Goal: Information Seeking & Learning: Find specific page/section

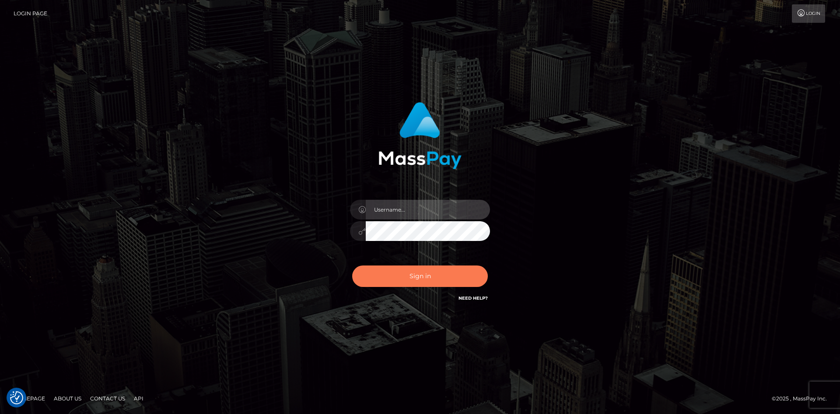
type input "hello.feetfinder"
click at [422, 278] on button "Sign in" at bounding box center [420, 275] width 136 height 21
type input "hello.feetfinder"
click at [422, 275] on button "Sign in" at bounding box center [420, 275] width 136 height 21
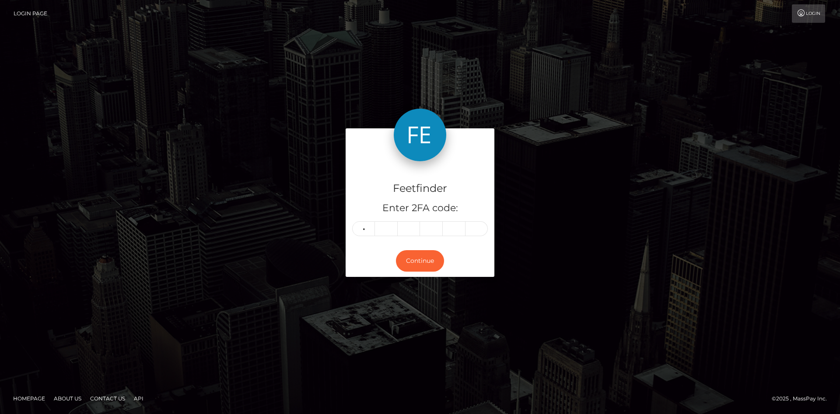
type input "3"
type input "2"
type input "8"
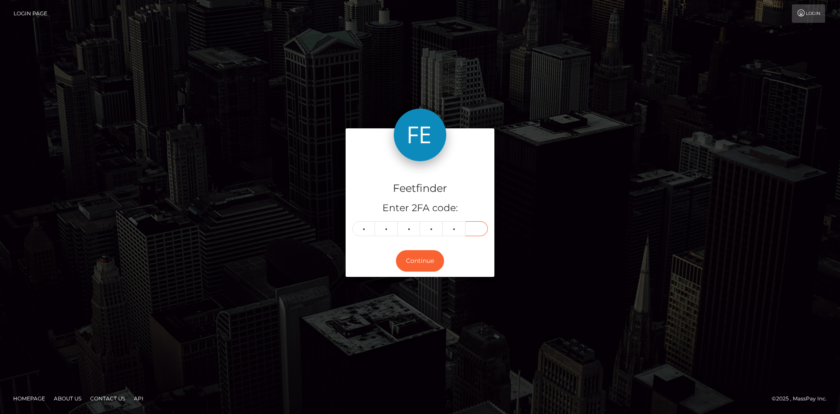
type input "2"
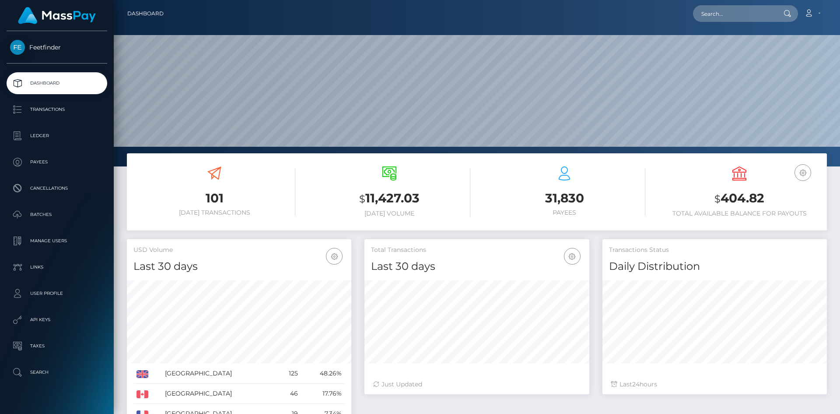
scroll to position [155, 225]
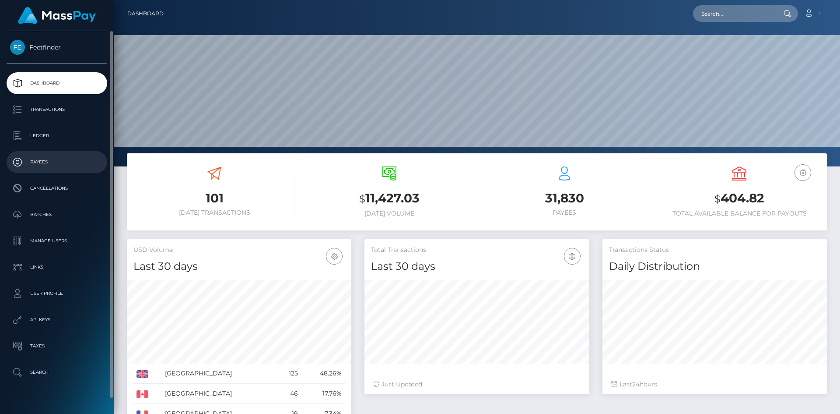
click at [47, 158] on p "Payees" at bounding box center [57, 161] width 94 height 13
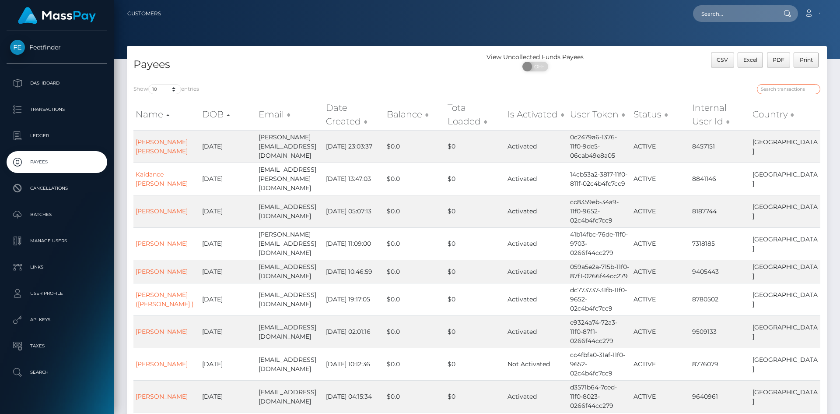
click at [776, 90] on input "search" at bounding box center [788, 89] width 63 height 10
paste input "009b2d35-82bd-11f0-8023-0266f44cc279"
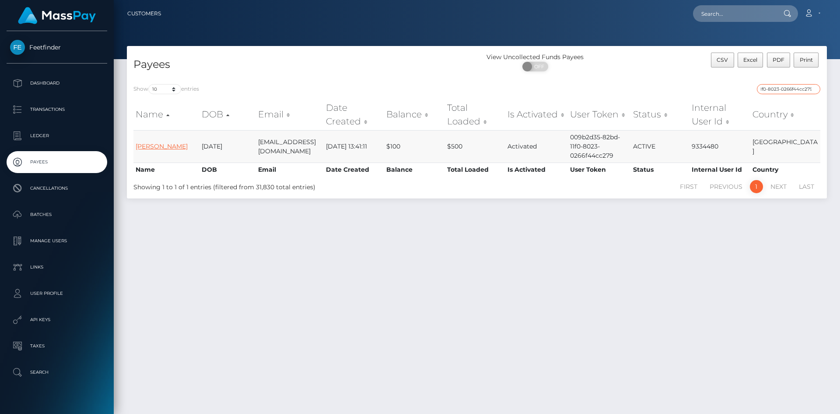
type input "009b2d35-82bd-11f0-8023-0266f44cc279"
click at [162, 147] on link "[PERSON_NAME]" at bounding box center [162, 146] width 52 height 8
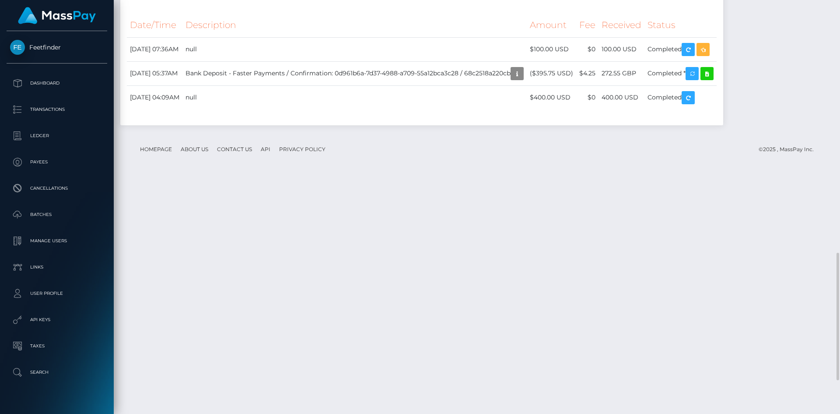
scroll to position [927, 0]
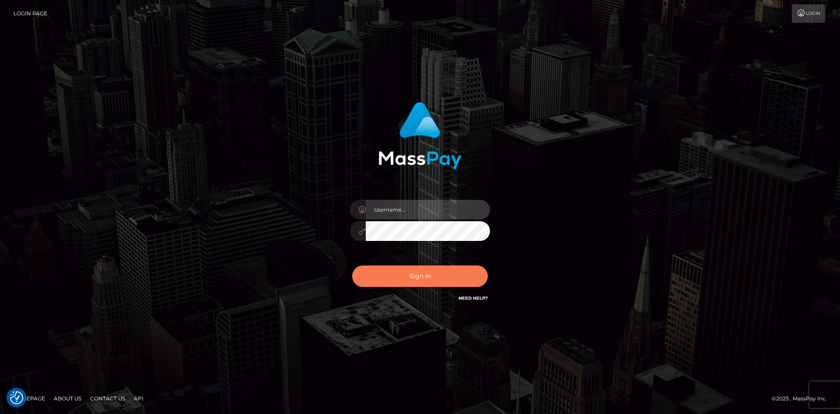
type input "hello.feetfinder"
click at [418, 274] on button "Sign in" at bounding box center [420, 275] width 136 height 21
type input "hello.feetfinder"
click at [418, 275] on button "Sign in" at bounding box center [420, 275] width 136 height 21
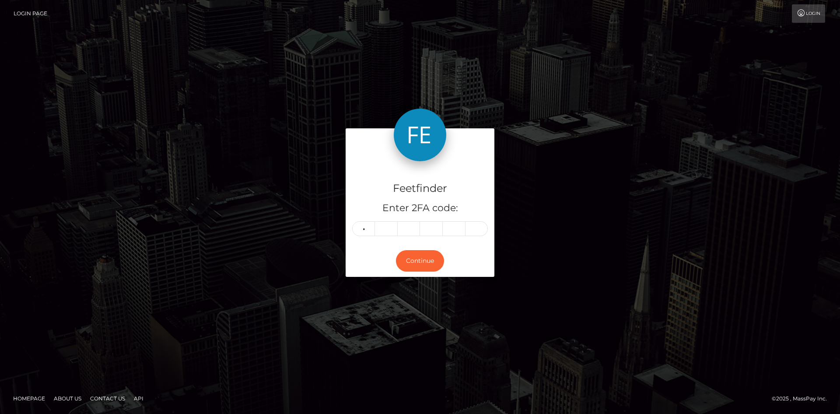
type input "7"
type input "2"
type input "6"
type input "0"
type input "2"
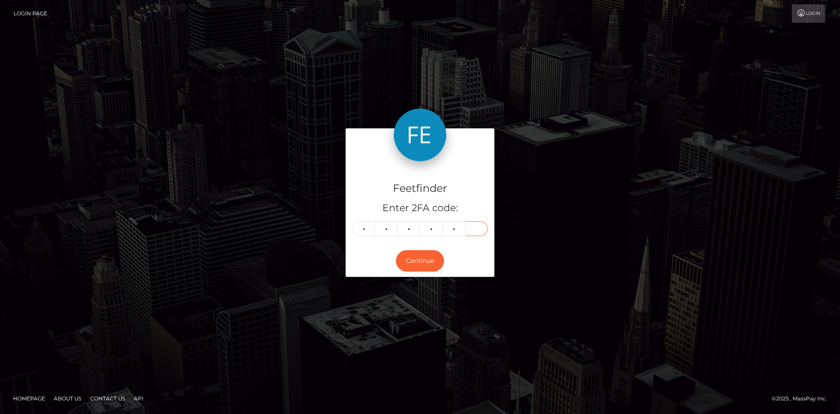
type input "4"
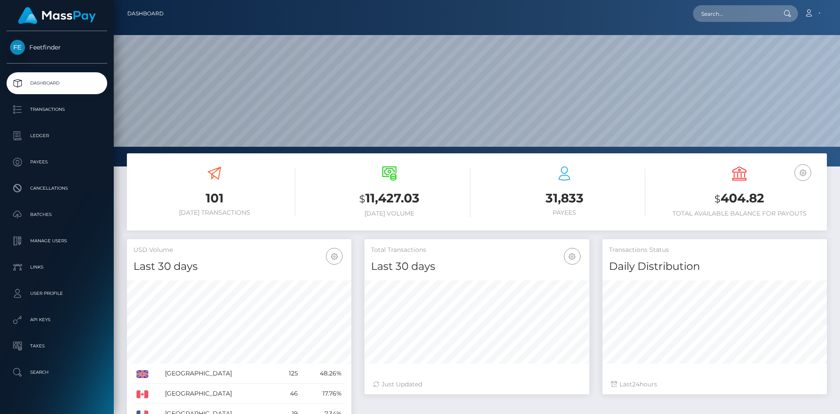
scroll to position [155, 225]
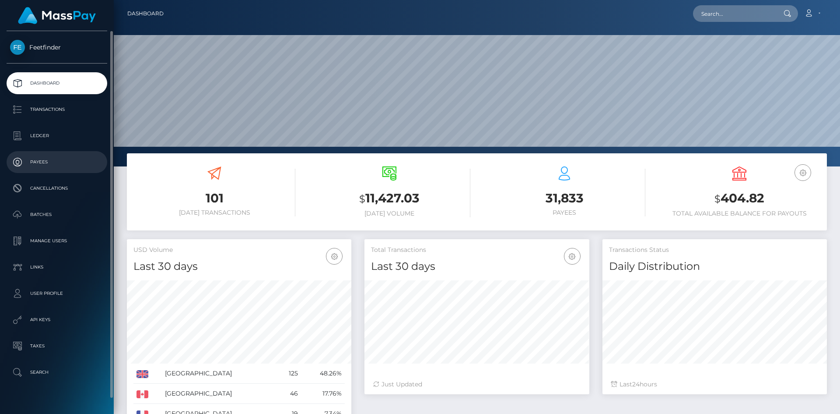
click at [49, 159] on p "Payees" at bounding box center [57, 161] width 94 height 13
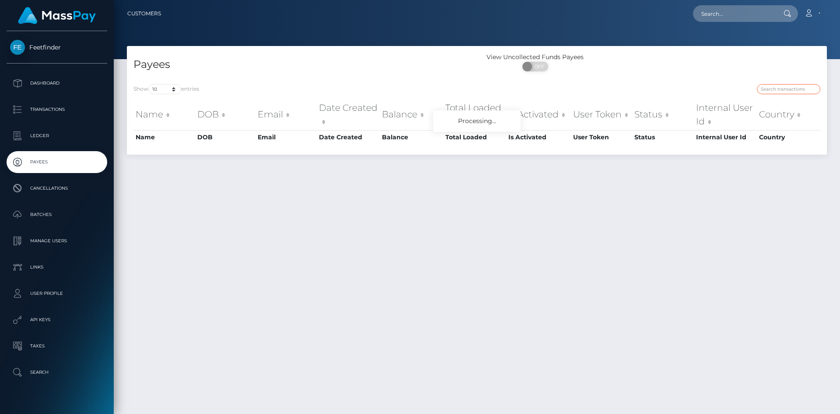
click at [780, 88] on input "search" at bounding box center [788, 89] width 63 height 10
paste input "d2dd1772-8e96-11f0-bd85-0694aced620b"
type input "d2dd1772-8e96-11f0-bd85-0694aced620b"
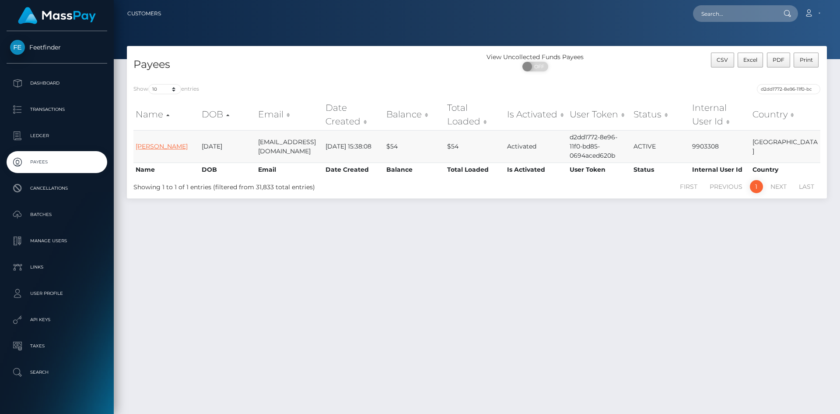
click at [154, 143] on link "Stephanie Sadie Giles" at bounding box center [162, 146] width 52 height 8
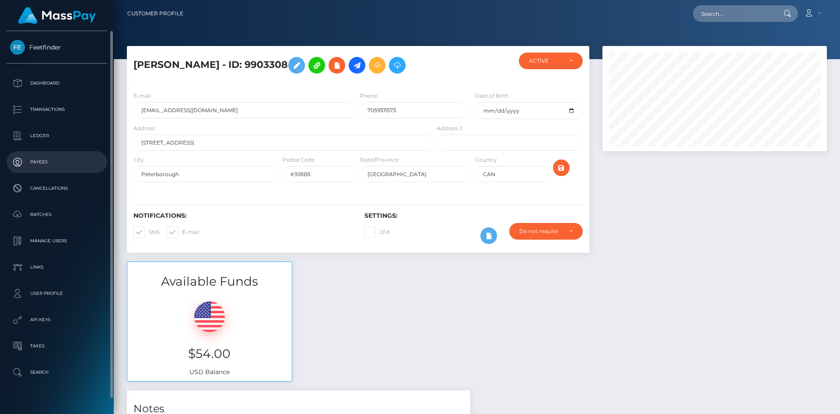
click at [52, 157] on p "Payees" at bounding box center [57, 161] width 94 height 13
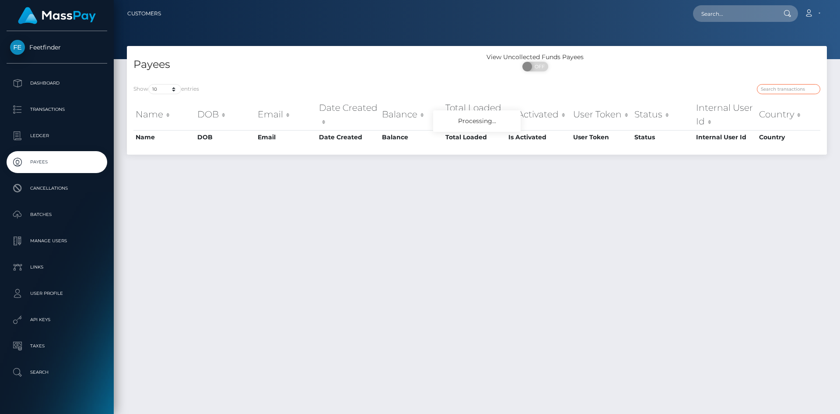
click at [792, 90] on input "search" at bounding box center [788, 89] width 63 height 10
paste input "f89e9265-914d-11f0-bd85-0694aced620b"
type input "f89e9265-914d-11f0-bd85-0694aced620b"
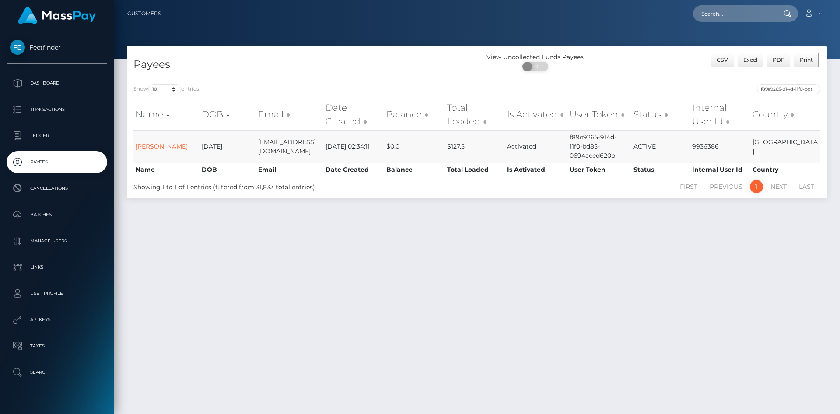
click at [162, 149] on link "Rozalia Stasiak" at bounding box center [162, 146] width 52 height 8
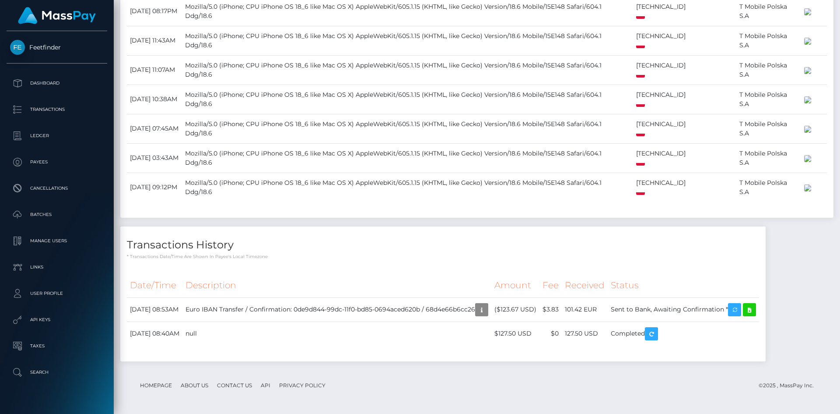
scroll to position [141, 0]
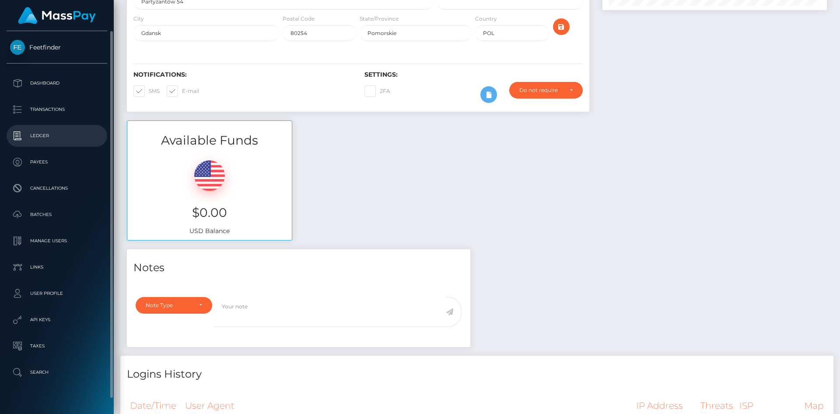
click at [48, 138] on p "Ledger" at bounding box center [57, 135] width 94 height 13
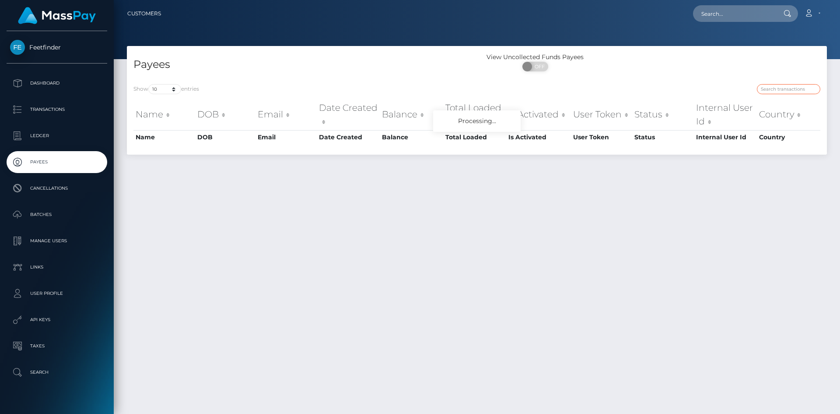
click at [771, 93] on input "search" at bounding box center [788, 89] width 63 height 10
paste input "2052174d-89c7-11f0-8023-0266f44cc279"
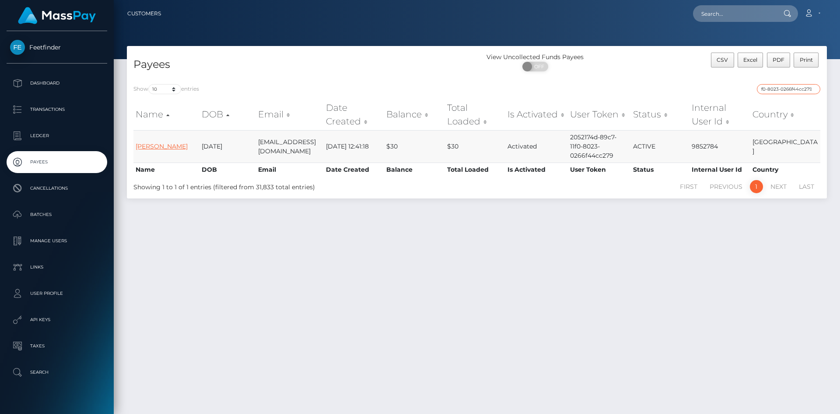
type input "2052174d-89c7-11f0-8023-0266f44cc279"
click at [156, 146] on link "Sheena Nicola" at bounding box center [162, 146] width 52 height 8
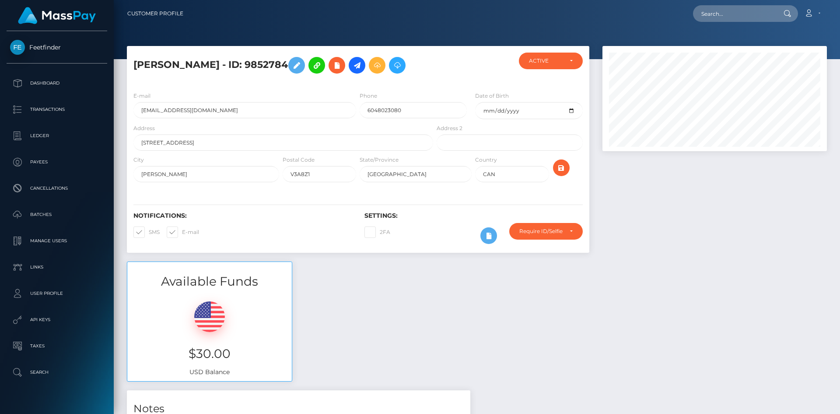
scroll to position [105, 225]
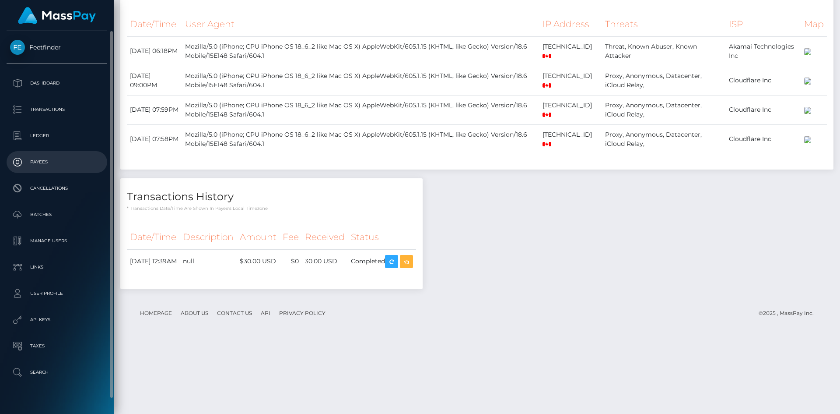
click at [45, 164] on p "Payees" at bounding box center [57, 161] width 94 height 13
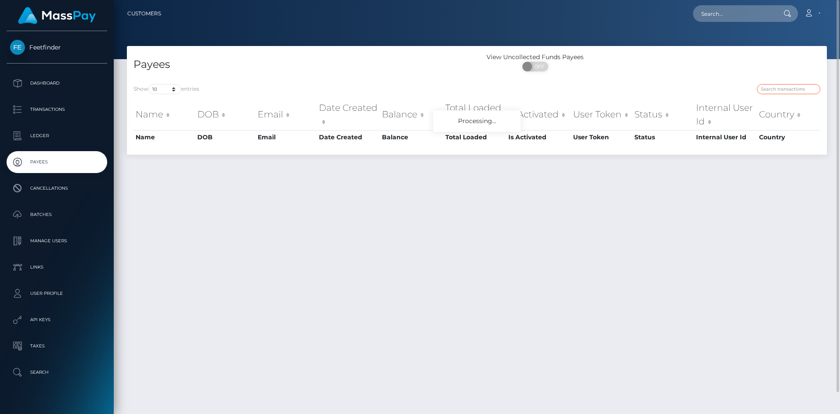
click at [771, 91] on input "search" at bounding box center [788, 89] width 63 height 10
paste input "a7c39cf2-8bf9-11f0-bd85-0694aced620b"
type input "a7c39cf2-8bf9-11f0-bd85-0694aced620b"
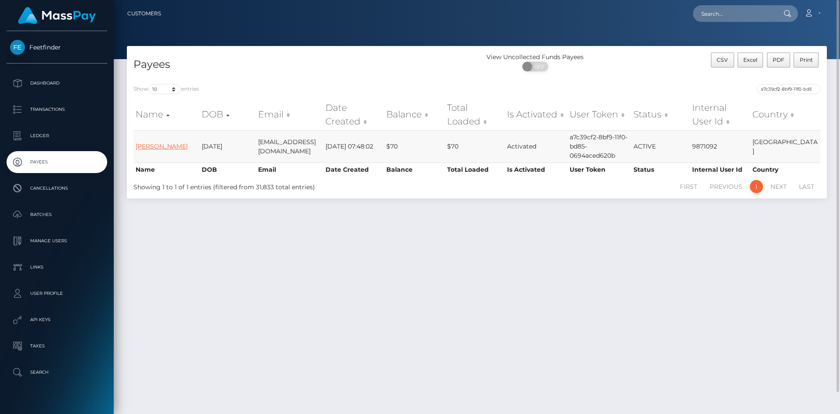
click at [156, 142] on link "[PERSON_NAME]" at bounding box center [162, 146] width 52 height 8
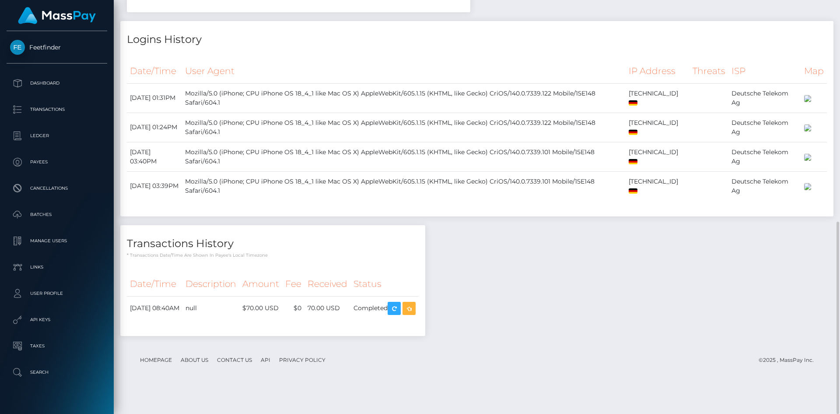
scroll to position [550, 0]
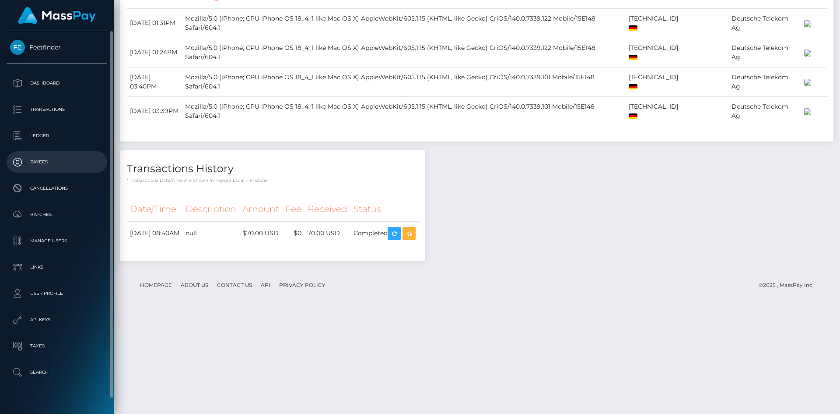
click at [50, 164] on p "Payees" at bounding box center [57, 161] width 94 height 13
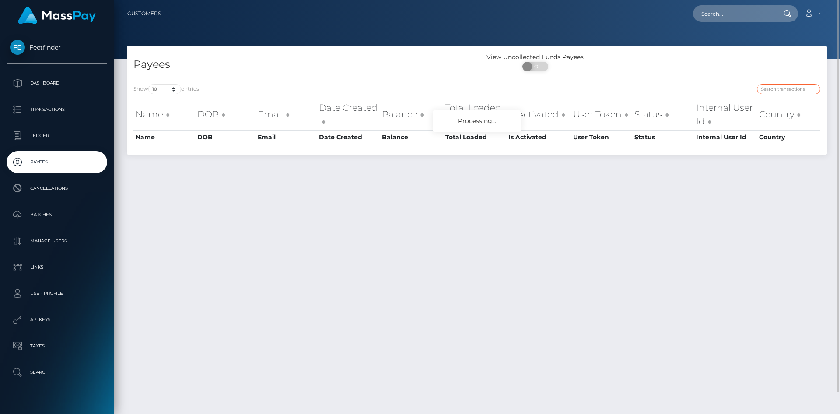
click at [787, 87] on input "search" at bounding box center [788, 89] width 63 height 10
paste input "db1ce9d7-9198-11f0-bd85-0694aced620b"
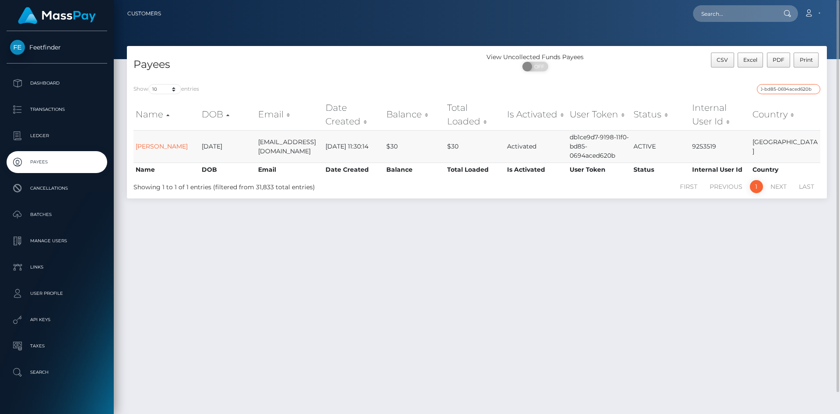
type input "db1ce9d7-9198-11f0-bd85-0694aced620b"
click at [147, 151] on td "Rojhat Balci" at bounding box center [166, 146] width 66 height 32
click at [148, 147] on link "Rojhat Balci" at bounding box center [162, 146] width 52 height 8
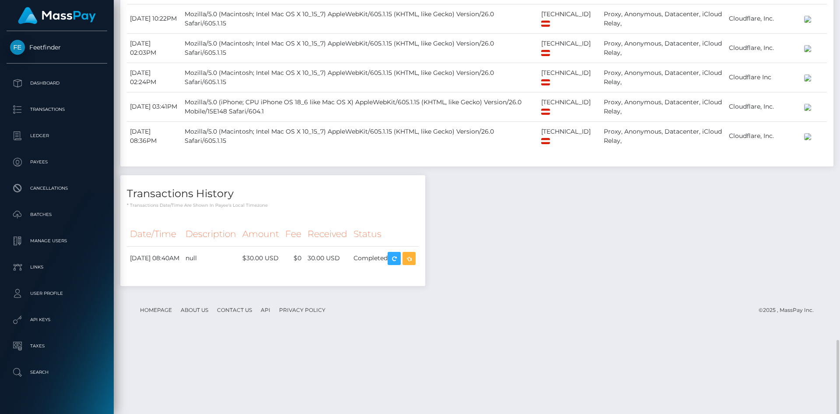
scroll to position [771, 0]
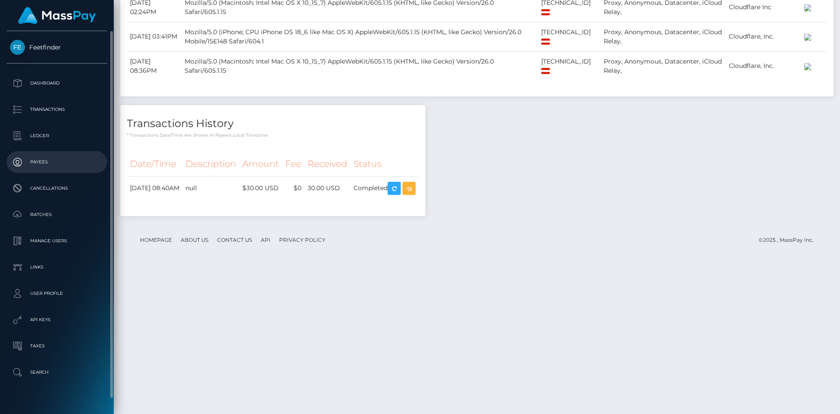
click at [49, 159] on p "Payees" at bounding box center [57, 161] width 94 height 13
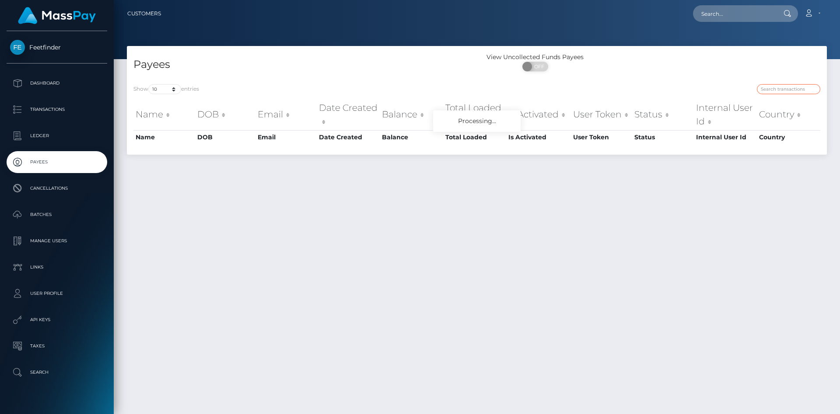
click at [783, 88] on input "search" at bounding box center [788, 89] width 63 height 10
paste input "fd2667b1-7e48-11f0-8023-0266f44cc279"
type input "fd2667b1-7e48-11f0-8023-0266f44cc279"
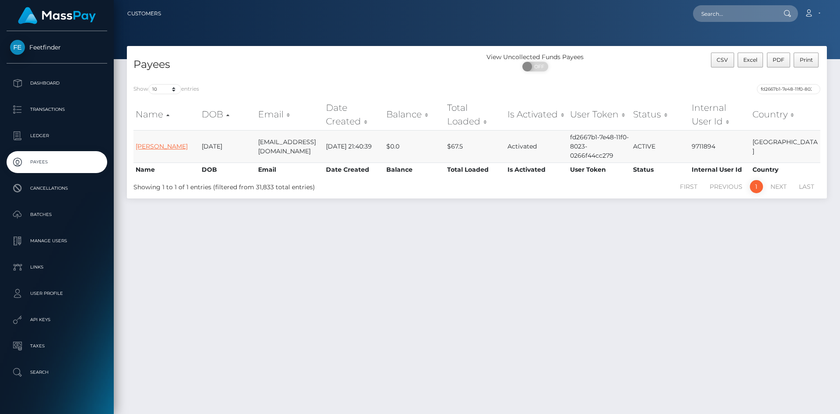
click at [153, 145] on link "[PERSON_NAME]" at bounding box center [162, 146] width 52 height 8
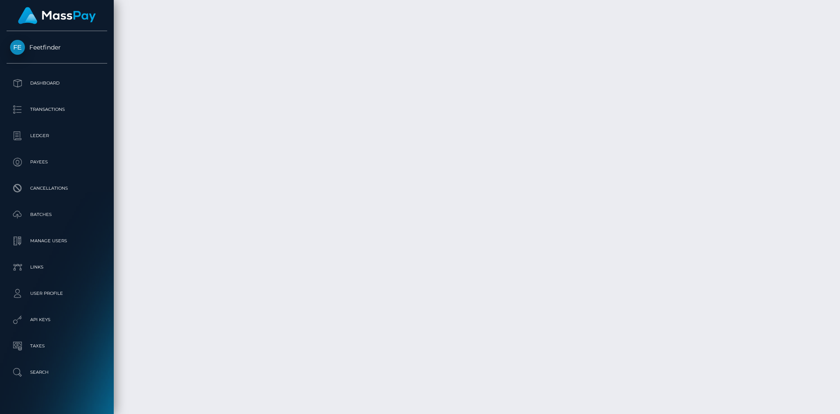
scroll to position [2594, 0]
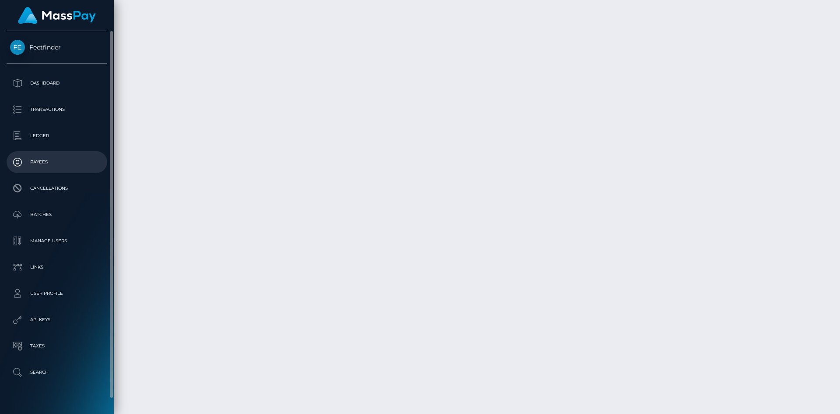
click at [43, 159] on p "Payees" at bounding box center [57, 161] width 94 height 13
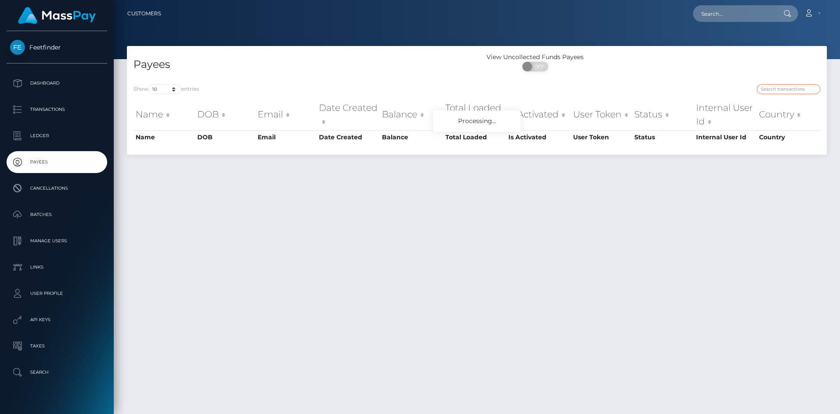
drag, startPoint x: 0, startPoint y: 0, endPoint x: 777, endPoint y: 88, distance: 782.3
click at [777, 88] on input "search" at bounding box center [788, 89] width 63 height 10
paste input "48a02638-6d0c-11f0-87f1-0266f44cc279"
type input "48a02638-6d0c-11f0-87f1-0266f44cc279"
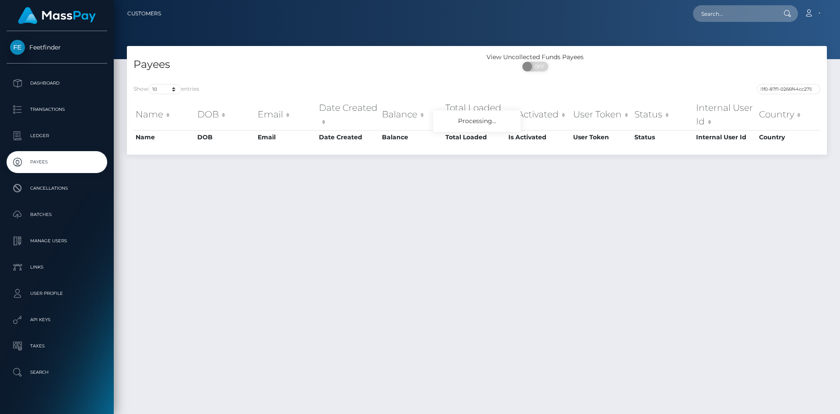
scroll to position [0, 0]
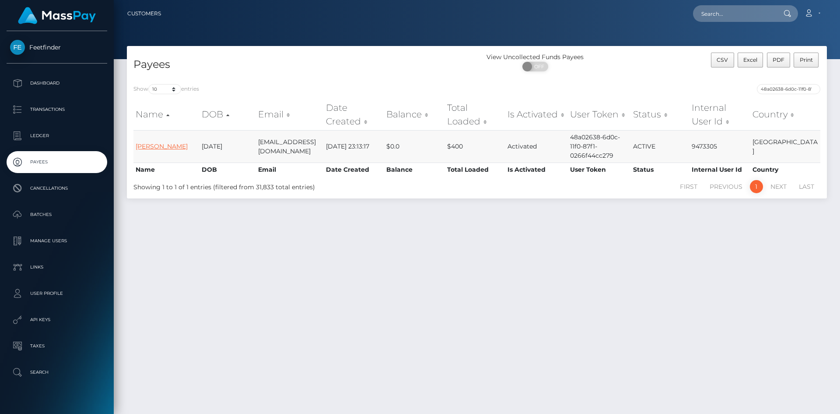
drag, startPoint x: 134, startPoint y: 146, endPoint x: 148, endPoint y: 147, distance: 14.0
click at [135, 147] on td "Raffaella Abderhalden" at bounding box center [166, 146] width 66 height 32
click at [153, 147] on link "Raffaella Abderhalden" at bounding box center [162, 146] width 52 height 8
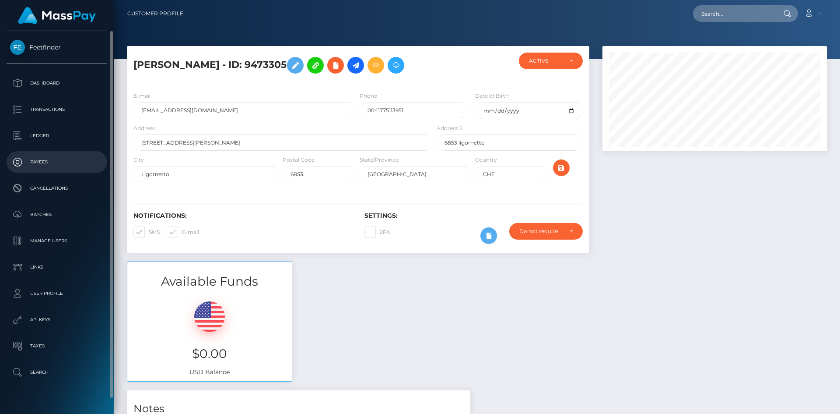
click at [50, 152] on link "Payees" at bounding box center [57, 162] width 101 height 22
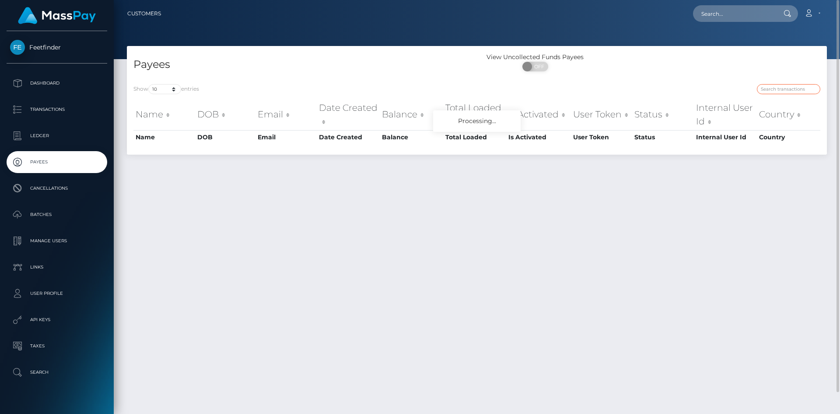
click at [773, 87] on input "search" at bounding box center [788, 89] width 63 height 10
paste input "1c98f8a6-778a-11f0-9703-0266f44cc279"
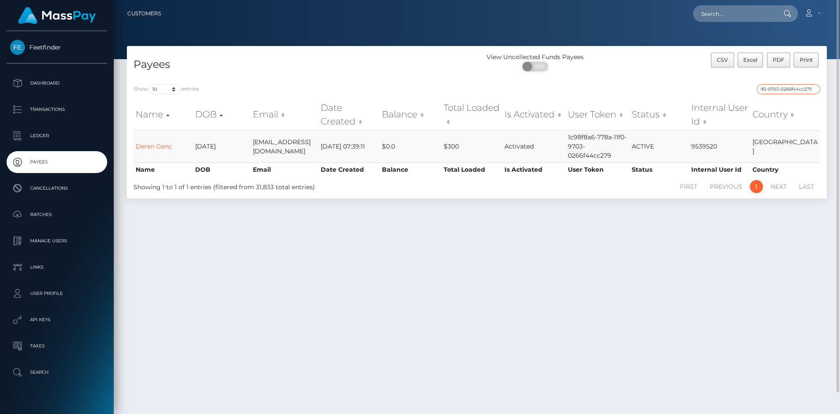
type input "1c98f8a6-778a-11f0-9703-0266f44cc279"
click at [153, 143] on link "Deren Genc" at bounding box center [154, 146] width 36 height 8
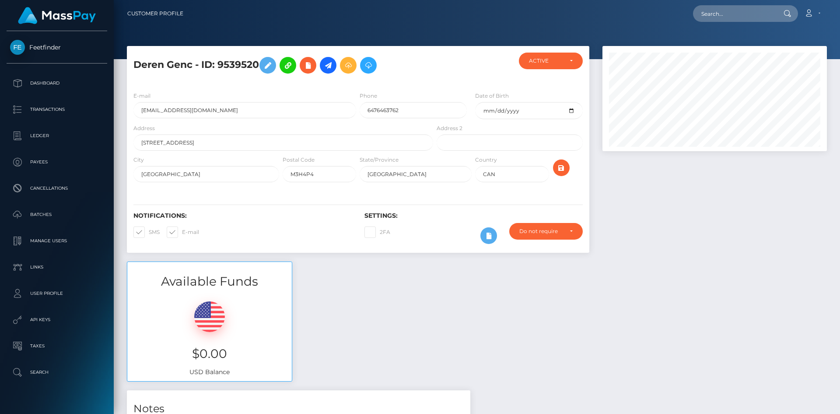
scroll to position [639, 0]
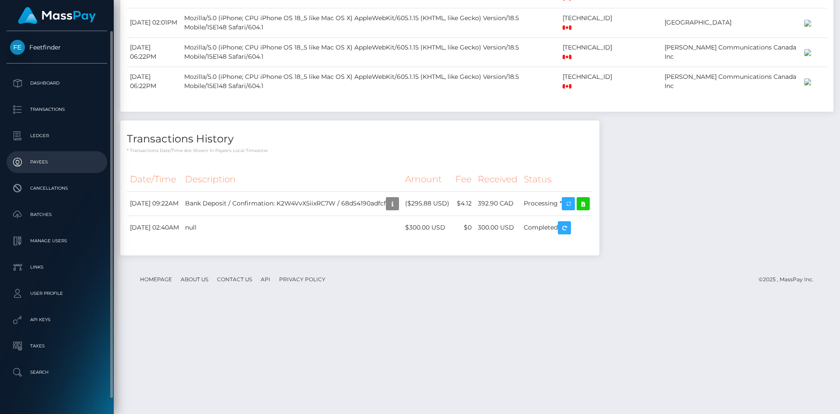
click at [37, 152] on link "Payees" at bounding box center [57, 162] width 101 height 22
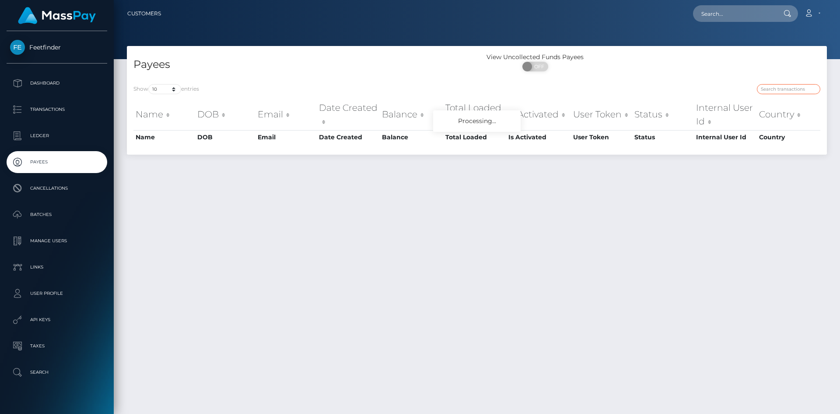
click input "search"
paste input "953c9ee6-82da-11f0-8023-0266f44cc279"
type input "953c9ee6-82da-11f0-8023-0266f44cc279"
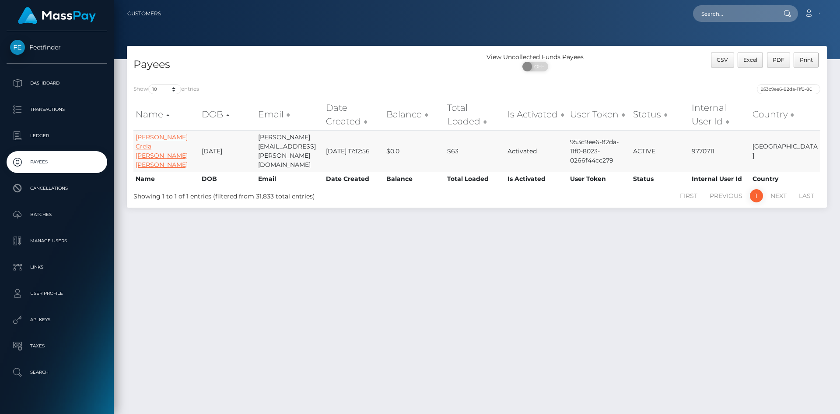
click link "Ana Creia Amaral vieira"
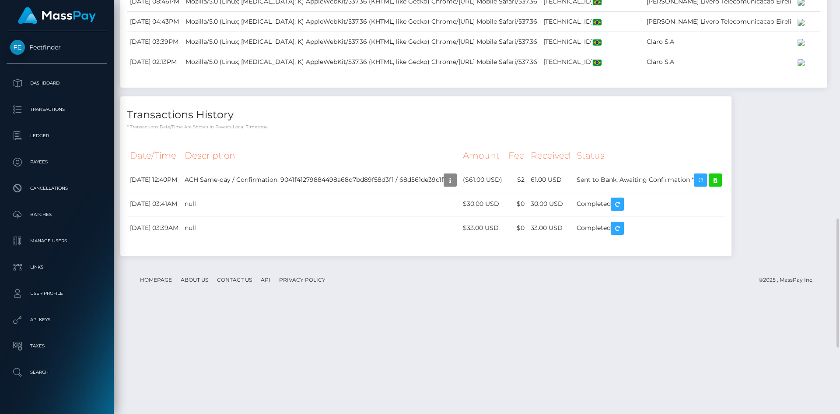
scroll to position [105, 225]
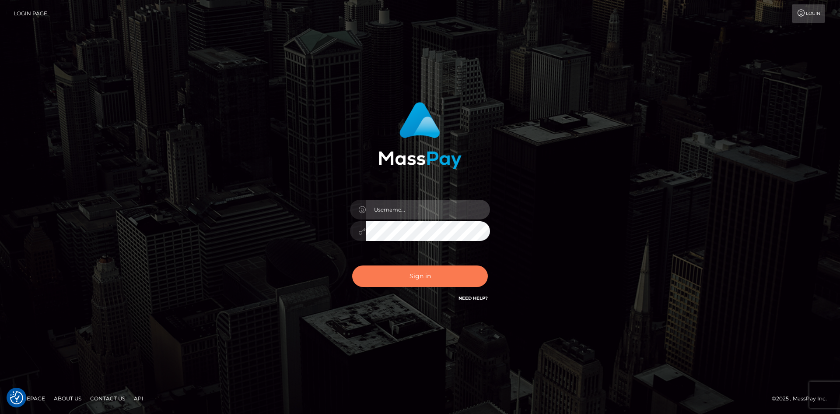
type input "hello.feetfinder"
click at [416, 276] on button "Sign in" at bounding box center [420, 275] width 136 height 21
type input "hello.feetfinder"
click at [452, 278] on button "Sign in" at bounding box center [420, 275] width 136 height 21
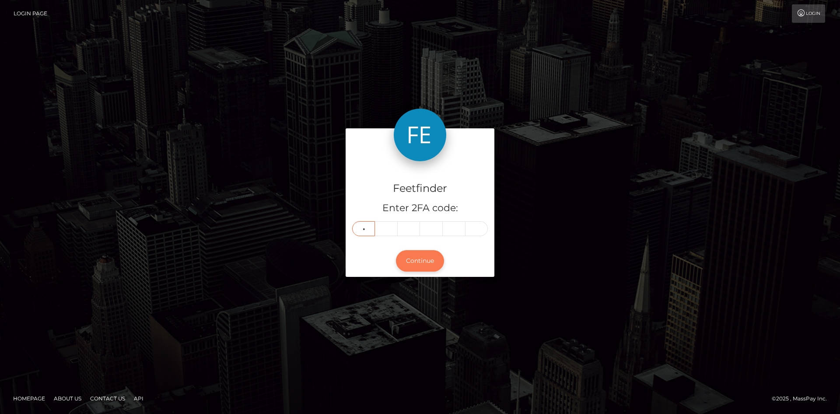
type input "0"
type input "1"
type input "4"
type input "8"
type input "4"
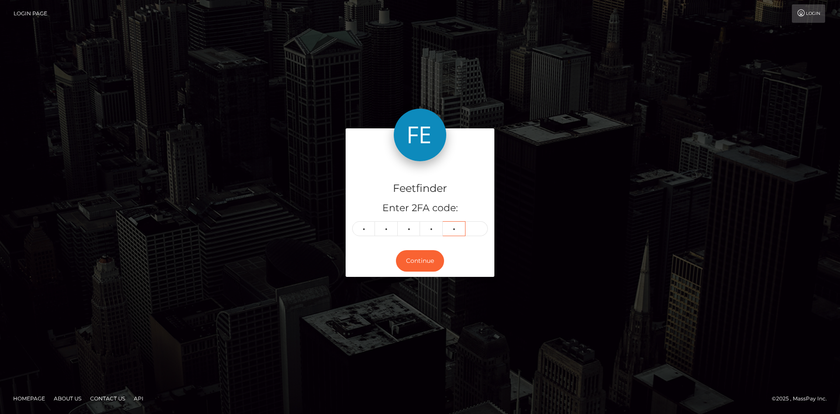
type input "7"
type input "5"
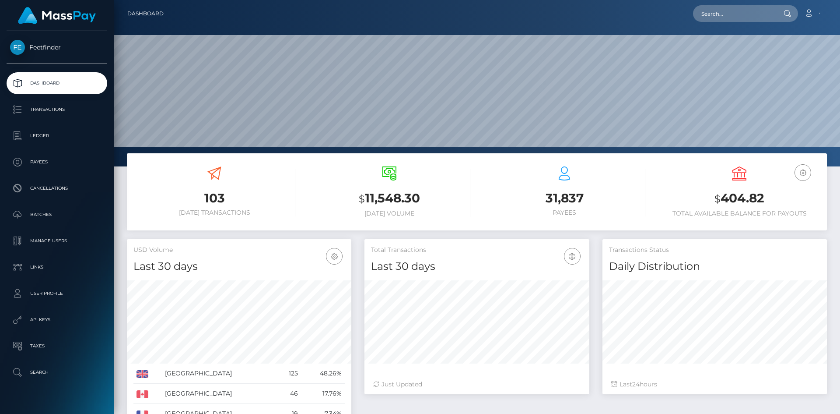
scroll to position [155, 225]
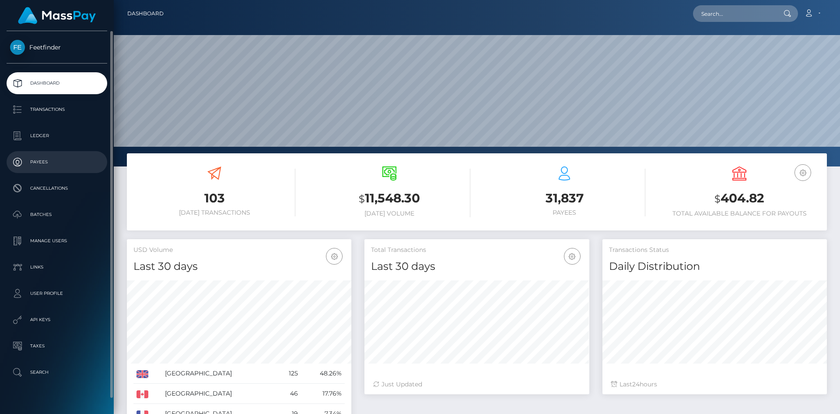
click at [70, 162] on p "Payees" at bounding box center [57, 161] width 94 height 13
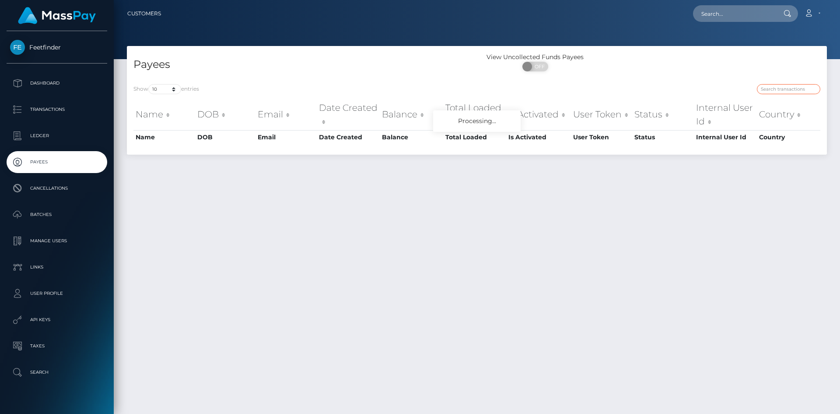
click at [782, 88] on input "search" at bounding box center [788, 89] width 63 height 10
paste input "93a6a665-88ff-11f0-8023-0266f44cc279"
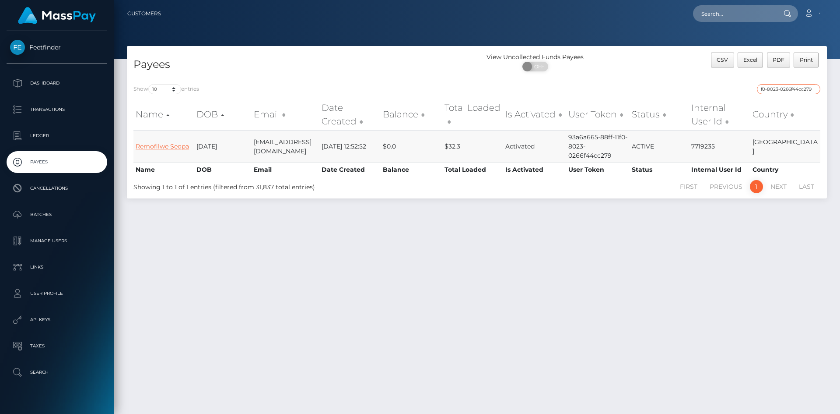
type input "93a6a665-88ff-11f0-8023-0266f44cc279"
click at [164, 144] on link "Remofilwe Seopa" at bounding box center [162, 146] width 53 height 8
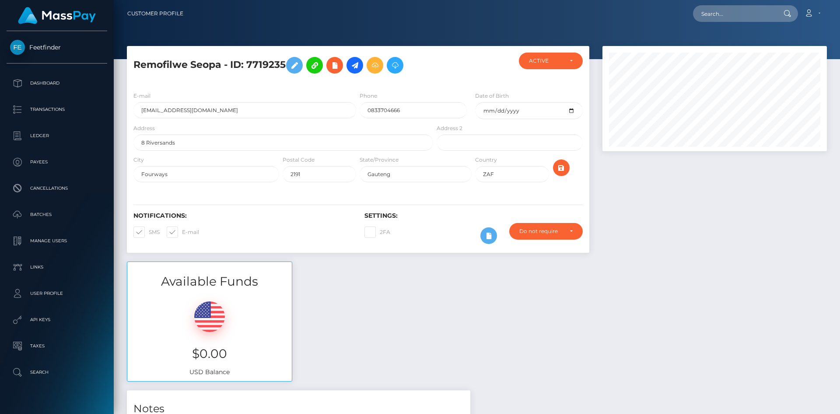
scroll to position [105, 225]
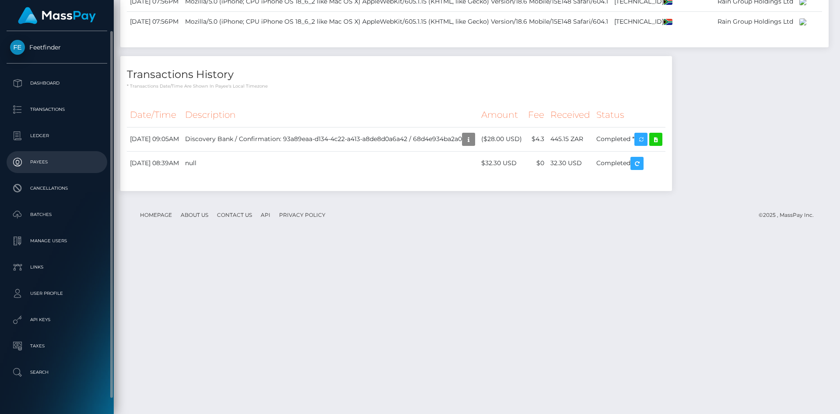
click at [46, 158] on p "Payees" at bounding box center [57, 161] width 94 height 13
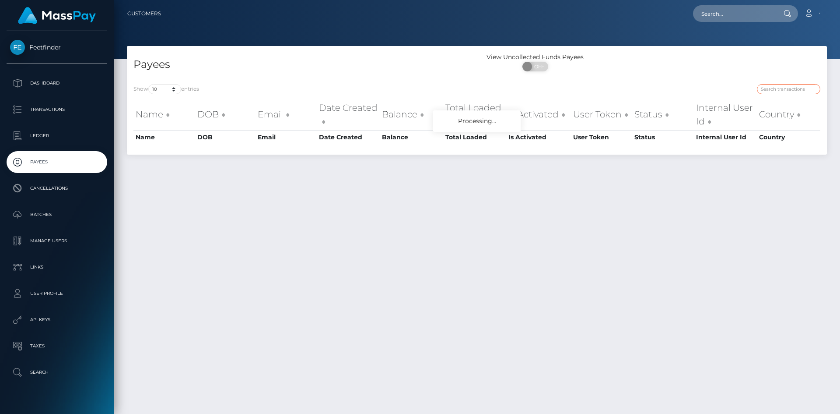
click at [784, 92] on input "search" at bounding box center [788, 89] width 63 height 10
paste input "a7d6268d-86e9-11f0-8023-0266f44cc279"
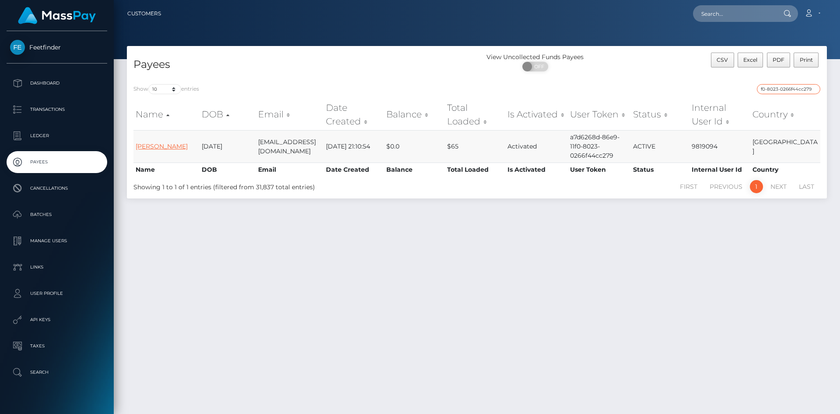
type input "a7d6268d-86e9-11f0-8023-0266f44cc279"
click at [158, 145] on link "Miya Small" at bounding box center [162, 146] width 52 height 8
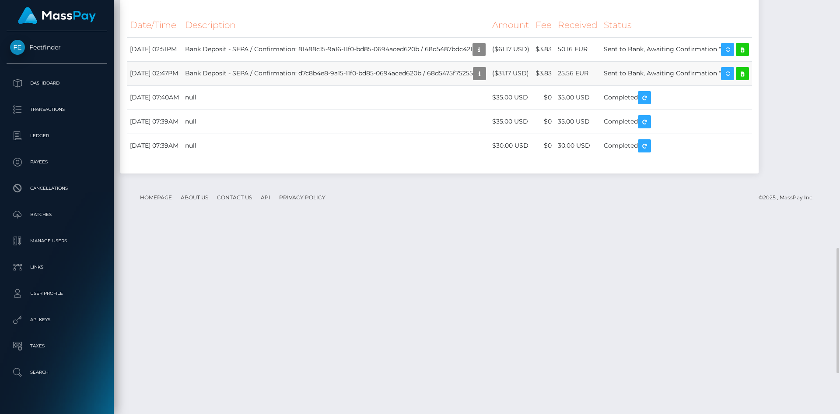
scroll to position [951, 0]
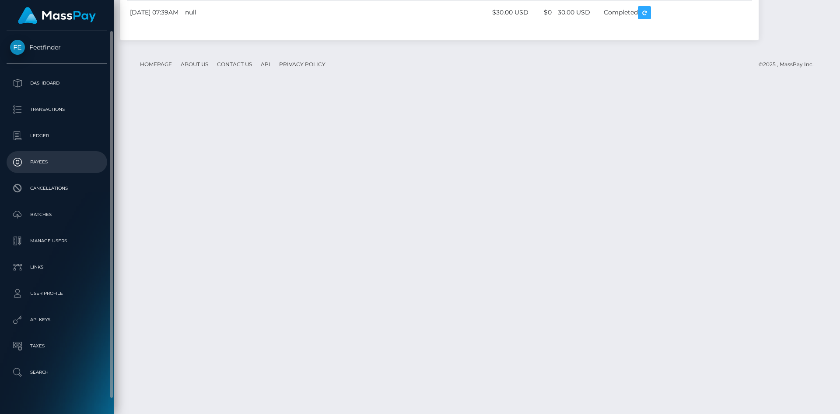
click at [43, 160] on p "Payees" at bounding box center [57, 161] width 94 height 13
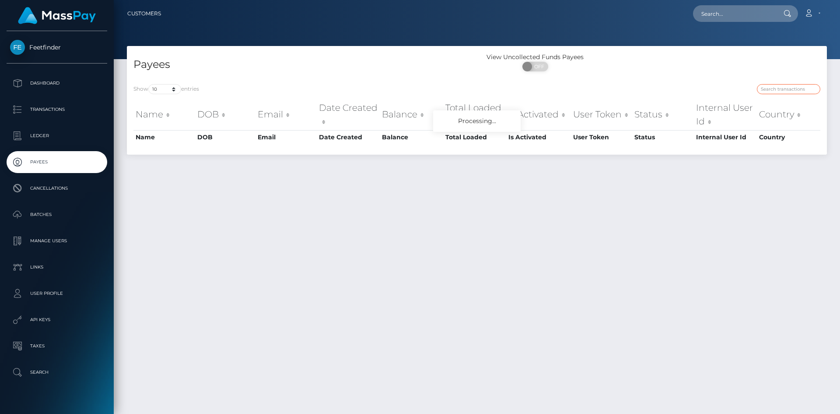
click at [782, 87] on input "search" at bounding box center [788, 89] width 63 height 10
paste input "35b01427-831c-11f0-8023-0266f44cc279"
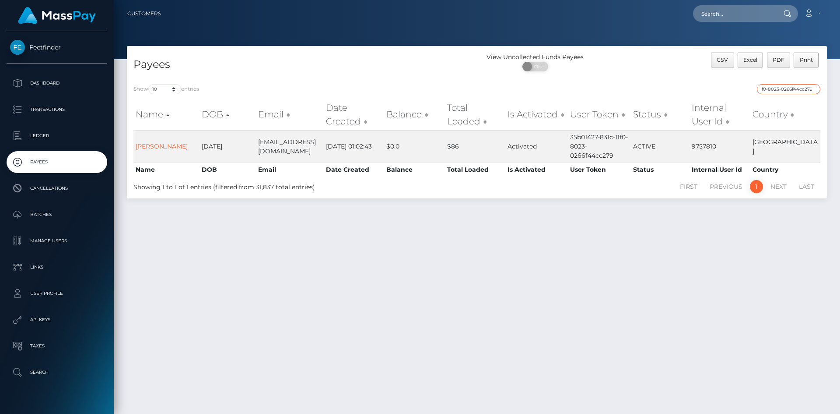
type input "35b01427-831c-11f0-8023-0266f44cc279"
click at [155, 142] on link "Chelsea Ellen Cable" at bounding box center [162, 146] width 52 height 8
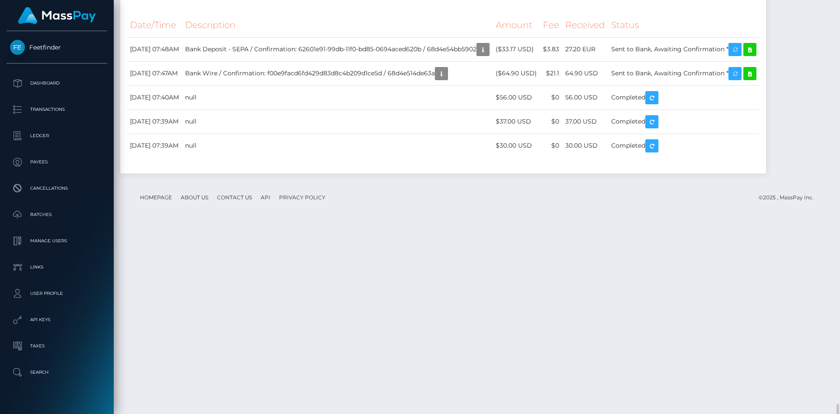
scroll to position [934, 0]
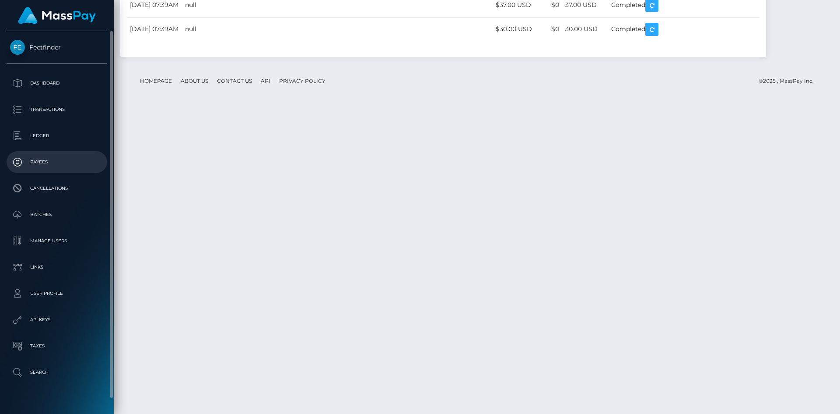
click at [53, 168] on p "Payees" at bounding box center [57, 161] width 94 height 13
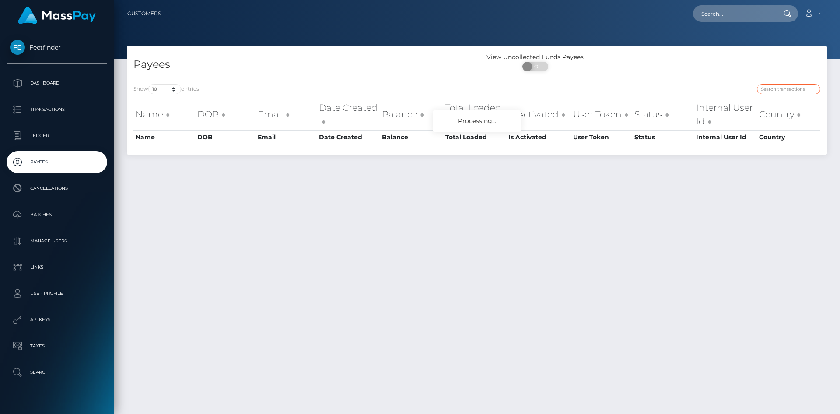
click at [784, 93] on input "search" at bounding box center [788, 89] width 63 height 10
paste input "456ac5e2-76fe-11f0-9703-0266f44cc279"
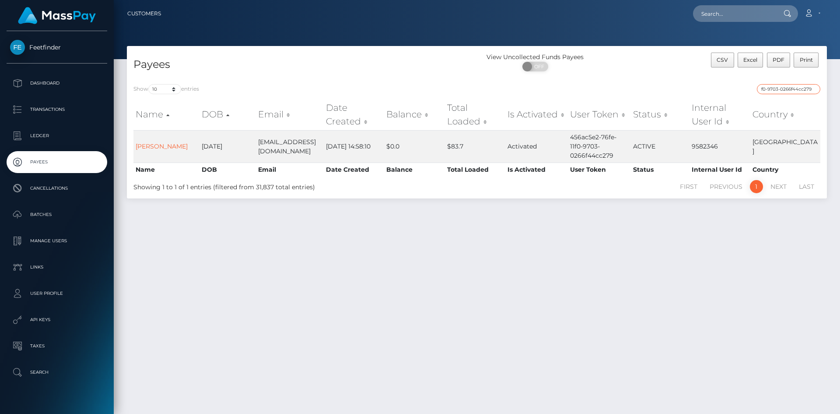
type input "456ac5e2-76fe-11f0-9703-0266f44cc279"
click at [169, 142] on link "[PERSON_NAME]" at bounding box center [162, 146] width 52 height 8
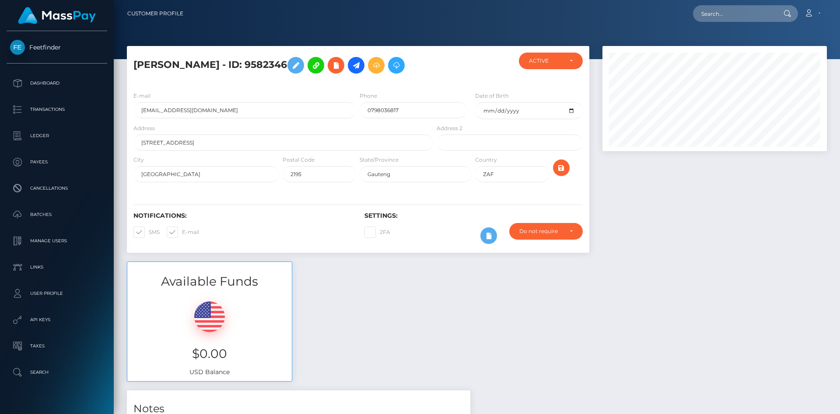
scroll to position [105, 225]
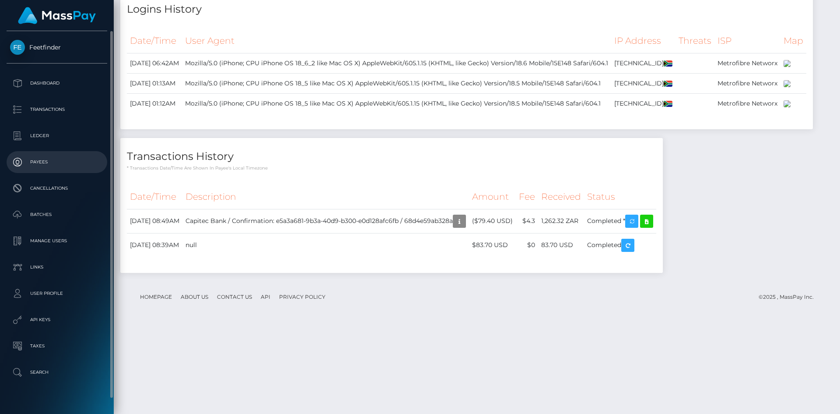
click at [70, 163] on p "Payees" at bounding box center [57, 161] width 94 height 13
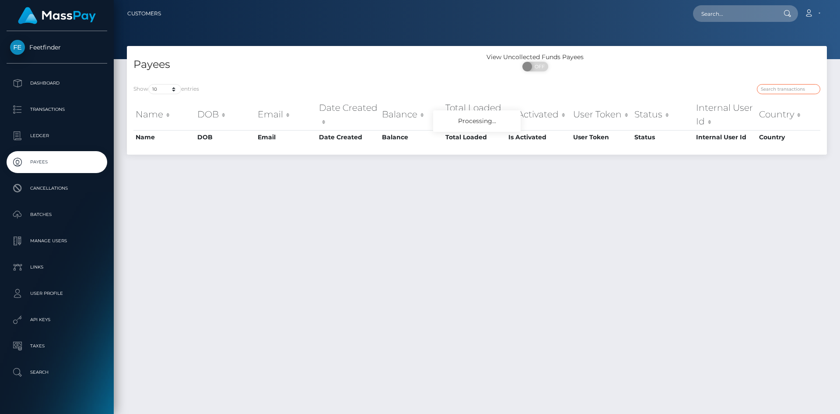
click at [777, 89] on input "search" at bounding box center [788, 89] width 63 height 10
paste input "3bfcaf3d-787a-11f0-9703-0266f44cc279"
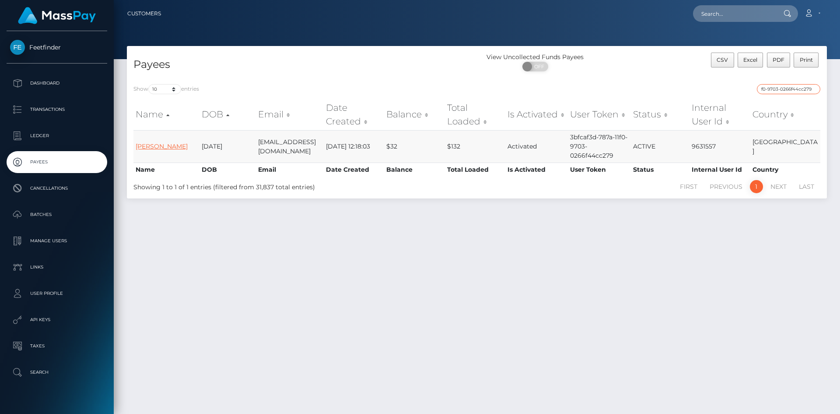
type input "3bfcaf3d-787a-11f0-9703-0266f44cc279"
click at [163, 142] on link "Mackenzi Jaye Marples-Whitmore" at bounding box center [162, 146] width 52 height 8
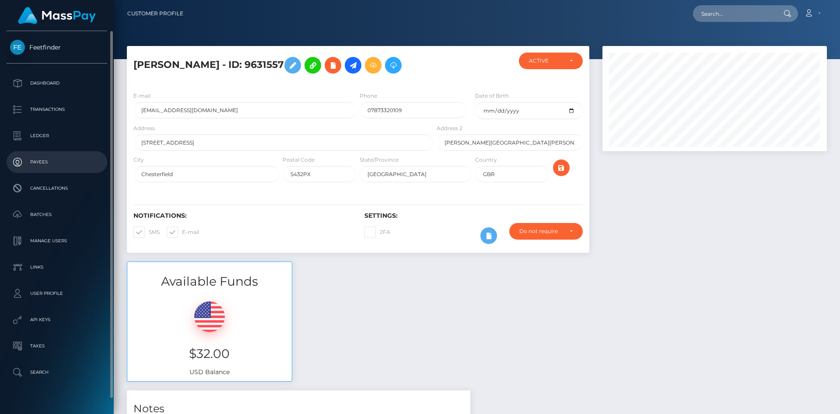
click at [56, 167] on p "Payees" at bounding box center [57, 161] width 94 height 13
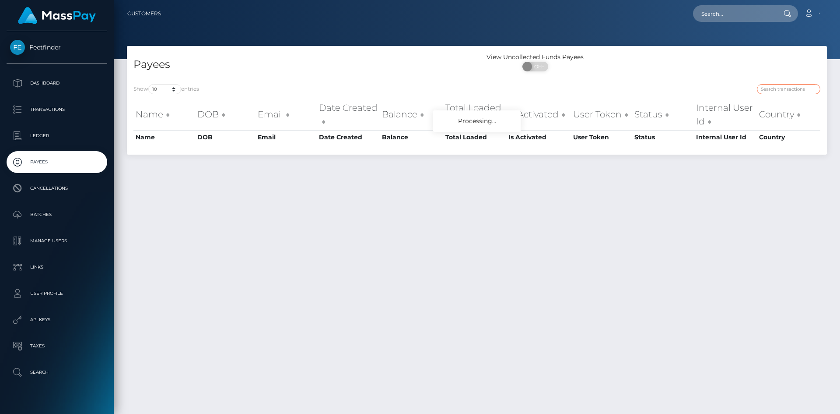
click at [776, 91] on input "search" at bounding box center [788, 89] width 63 height 10
paste input "c573f009-840a-11f0-8023-0266f44cc279"
type input "c573f009-840a-11f0-8023-0266f44cc279"
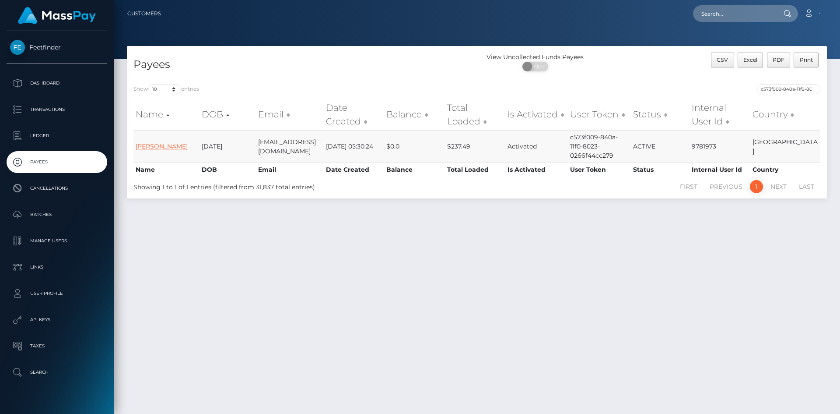
click at [151, 142] on link "[PERSON_NAME]" at bounding box center [162, 146] width 52 height 8
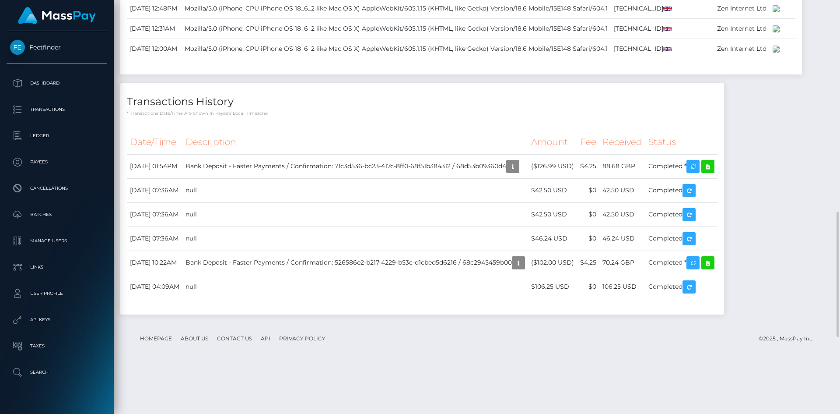
scroll to position [955, 0]
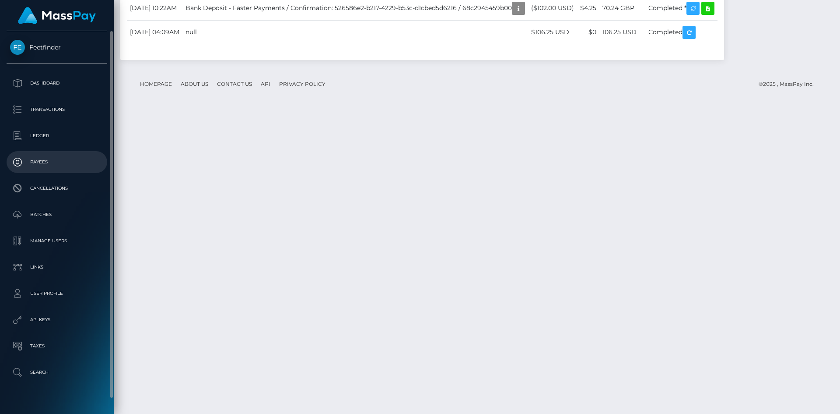
click at [51, 161] on p "Payees" at bounding box center [57, 161] width 94 height 13
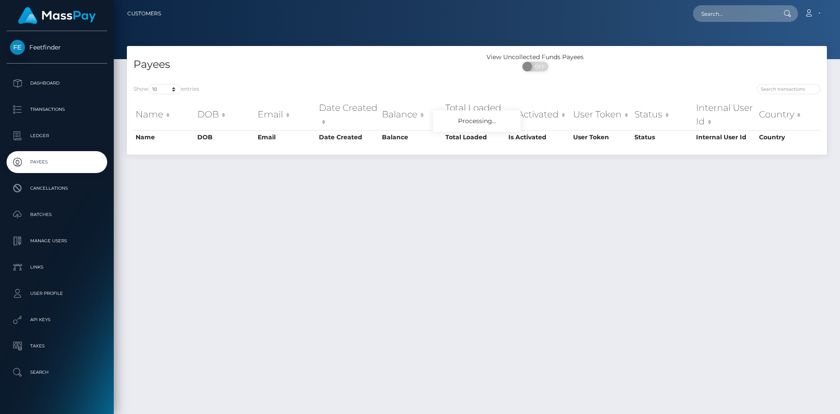
click at [788, 95] on div at bounding box center [652, 90] width 337 height 12
click at [785, 90] on input "search" at bounding box center [788, 89] width 63 height 10
paste input "39f37f07-41b2-11f0-bf09-062f66d36555"
type input "39f37f07-41b2-11f0-bf09-062f66d36555"
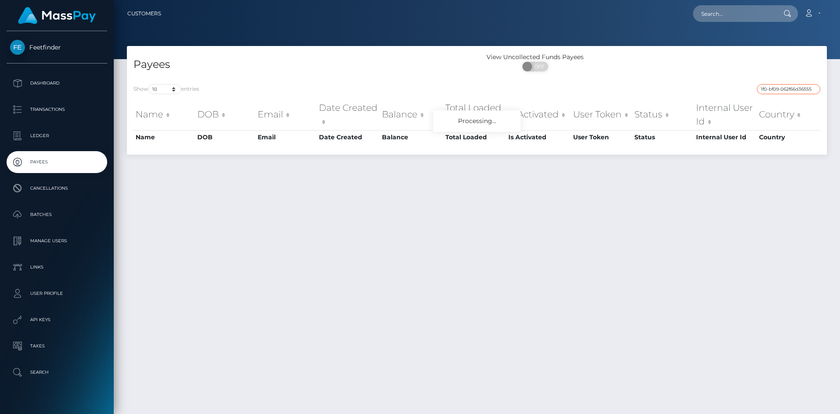
scroll to position [0, 0]
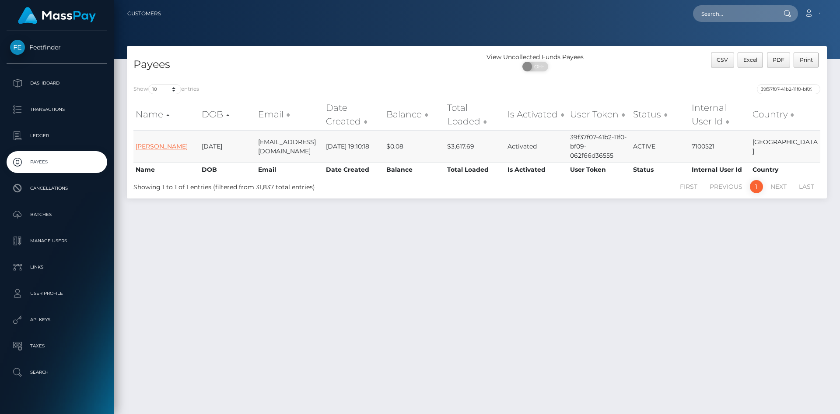
click at [170, 142] on link "[PERSON_NAME]" at bounding box center [162, 146] width 52 height 8
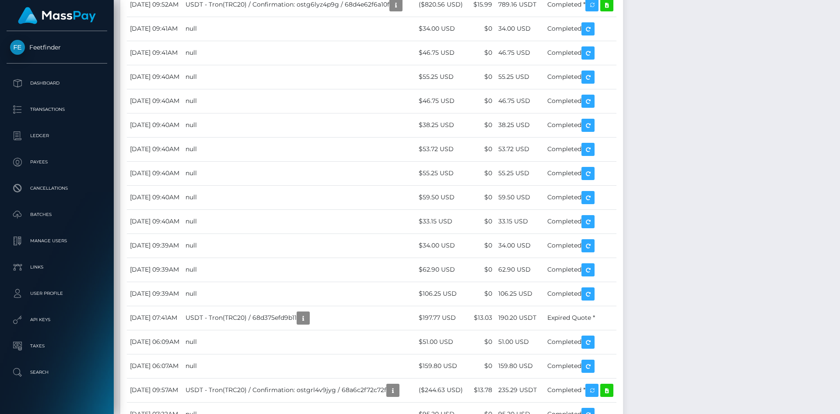
scroll to position [1476, 0]
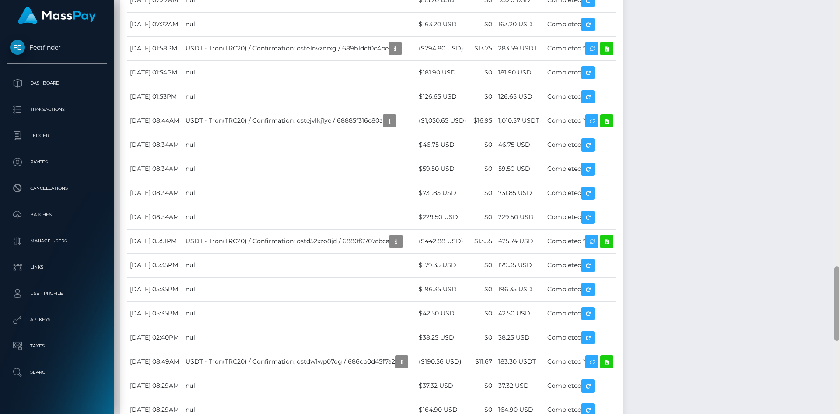
click at [840, 199] on div at bounding box center [837, 207] width 7 height 414
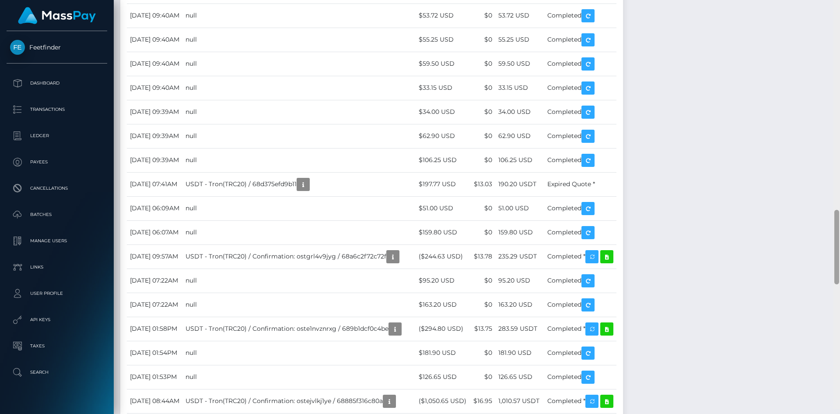
scroll to position [1201, 0]
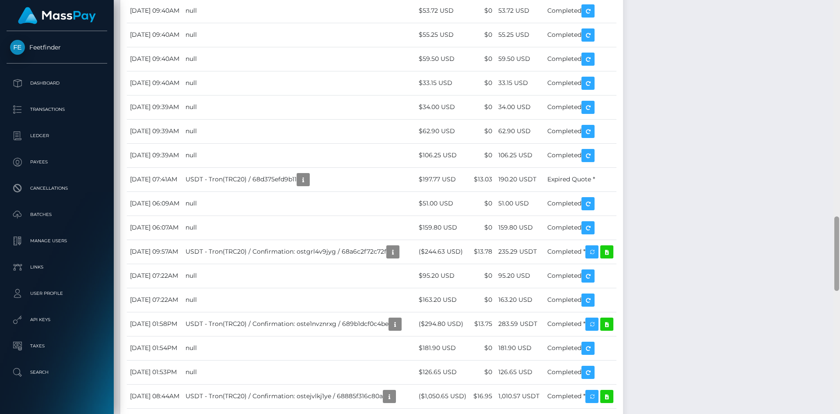
drag, startPoint x: 839, startPoint y: 222, endPoint x: 839, endPoint y: 236, distance: 13.6
click at [839, 236] on div at bounding box center [837, 253] width 5 height 74
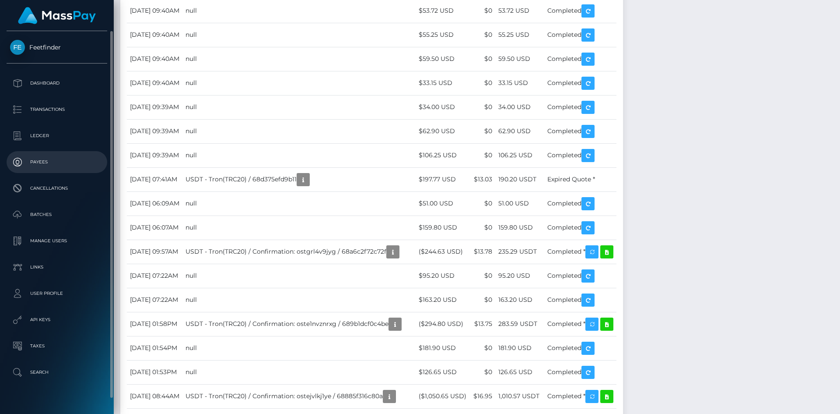
click at [53, 161] on p "Payees" at bounding box center [57, 161] width 94 height 13
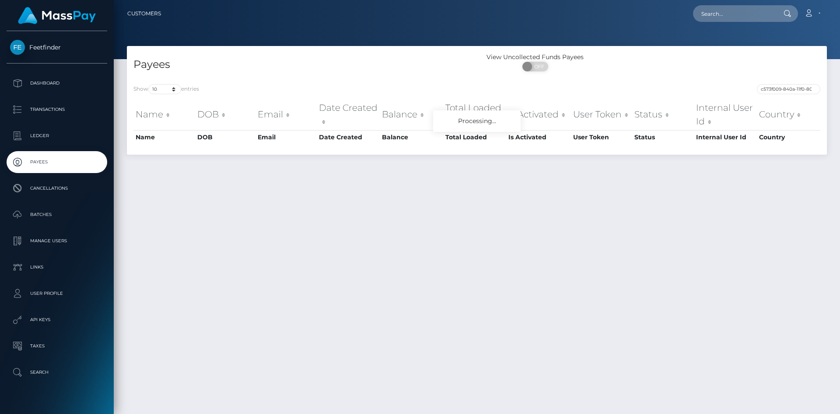
scroll to position [0, 39]
type input "c573f009-840a-11f0-8023-0266f44cc279"
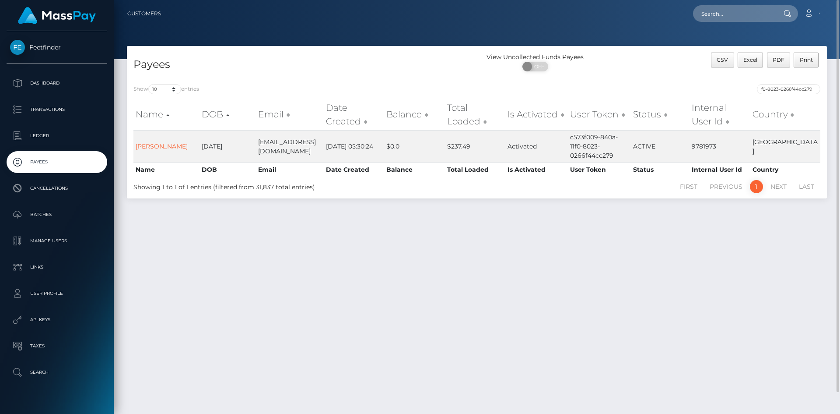
scroll to position [0, 0]
click at [147, 144] on link "[PERSON_NAME]" at bounding box center [162, 146] width 52 height 8
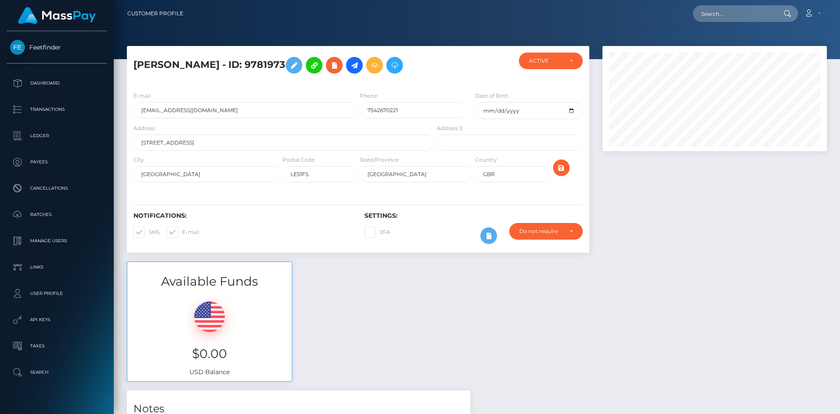
scroll to position [105, 225]
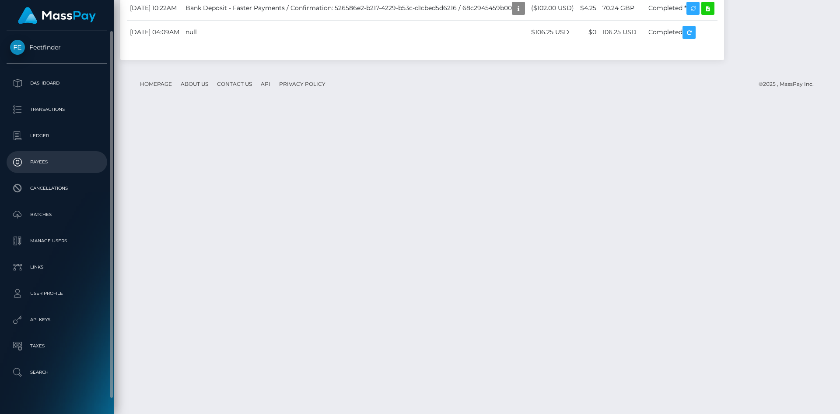
click at [54, 155] on p "Payees" at bounding box center [57, 161] width 94 height 13
click at [54, 156] on p "Payees" at bounding box center [57, 161] width 94 height 13
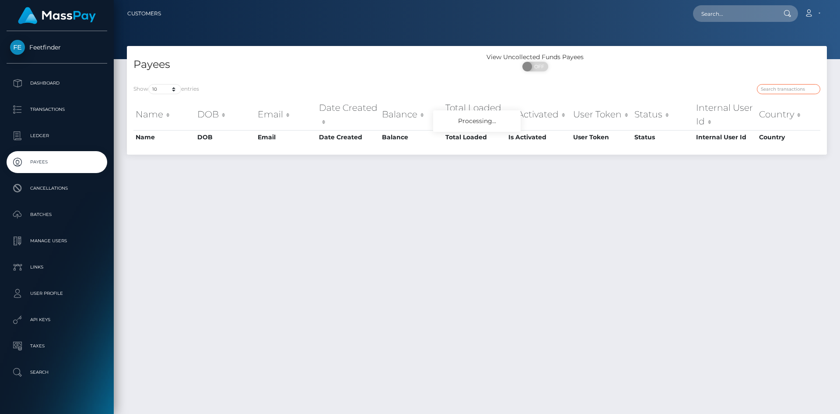
click at [806, 91] on input "search" at bounding box center [788, 89] width 63 height 10
paste input "3bfcaf3d-787a-11f0-9703-0266f44cc279"
type input "3bfcaf3d-787a-11f0-9703-0266f44cc279"
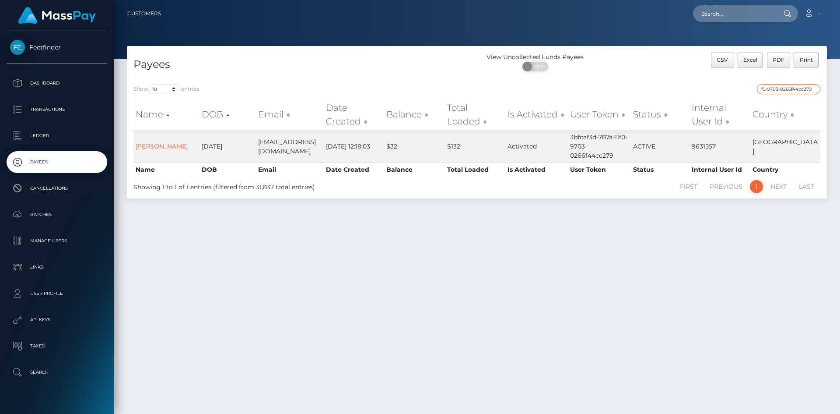
scroll to position [0, 0]
click at [158, 142] on link "[PERSON_NAME]" at bounding box center [162, 146] width 52 height 8
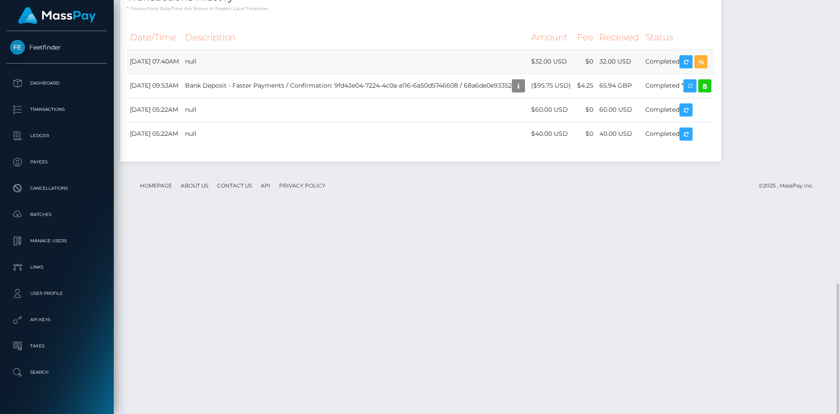
scroll to position [105, 225]
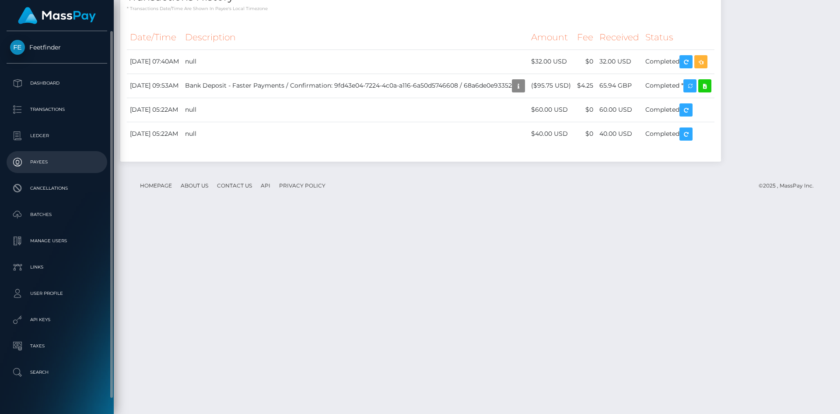
click at [53, 163] on p "Payees" at bounding box center [57, 161] width 94 height 13
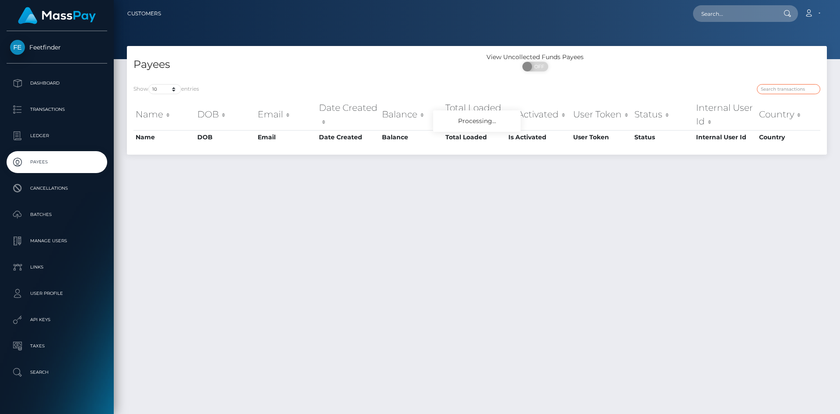
click at [783, 92] on input "search" at bounding box center [788, 89] width 63 height 10
paste input "456ac5e2-76fe-11f0-9703-0266f44cc279"
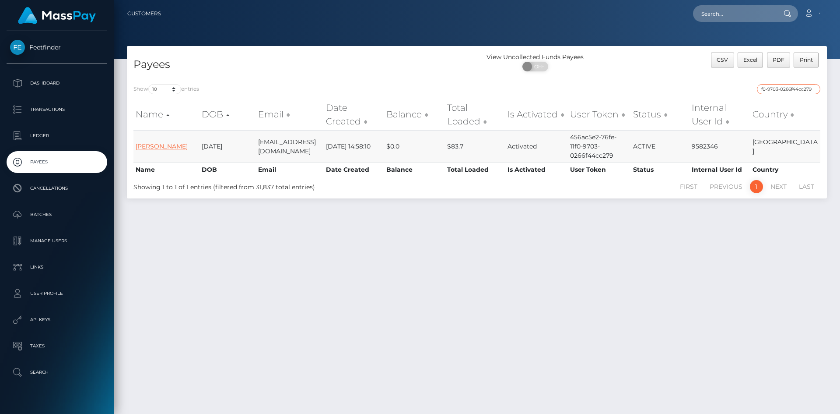
type input "456ac5e2-76fe-11f0-9703-0266f44cc279"
click at [156, 142] on link "Arya Goldridge" at bounding box center [162, 146] width 52 height 8
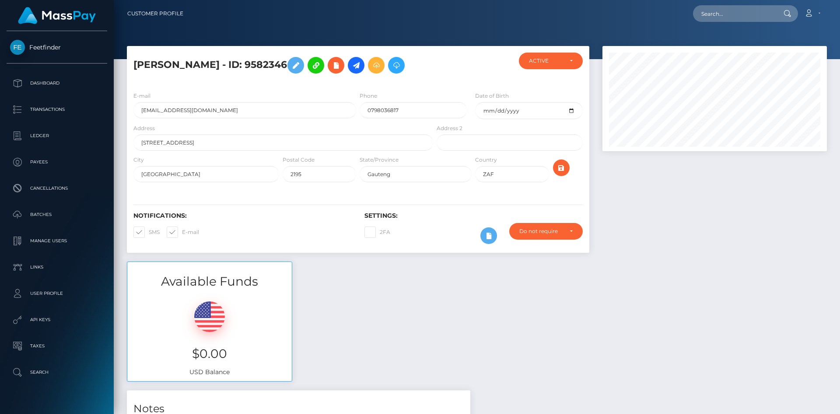
scroll to position [105, 225]
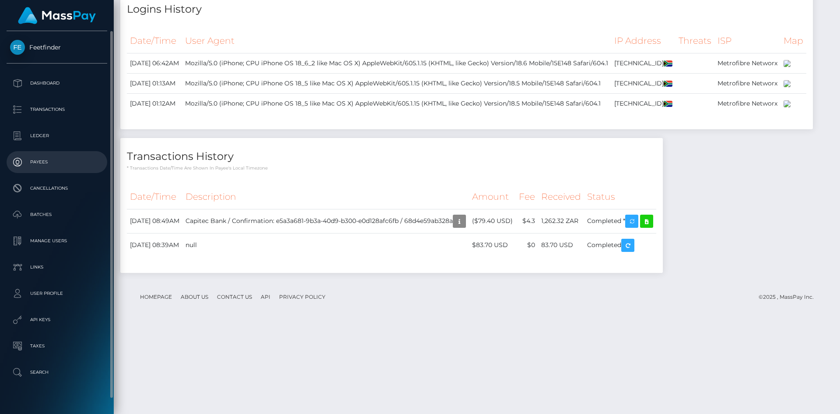
click at [42, 165] on p "Payees" at bounding box center [57, 161] width 94 height 13
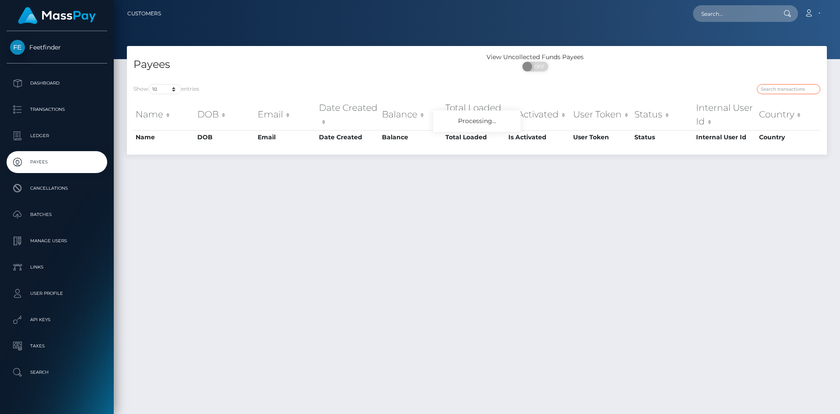
click at [785, 91] on input "search" at bounding box center [788, 89] width 63 height 10
paste input "35b01427-831c-11f0-8023-0266f44cc279"
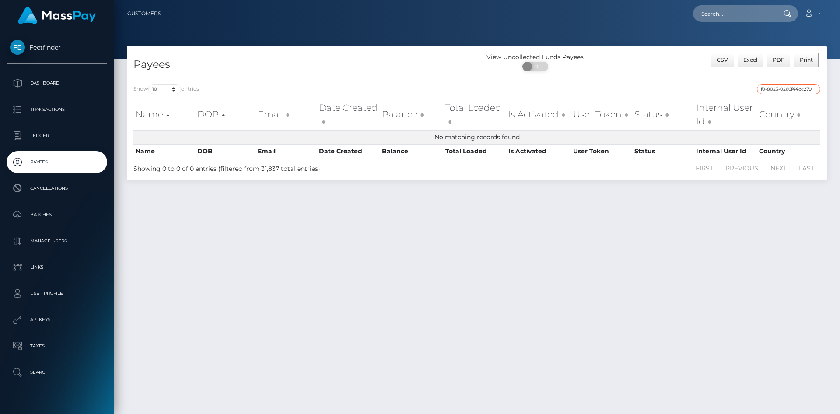
scroll to position [0, 37]
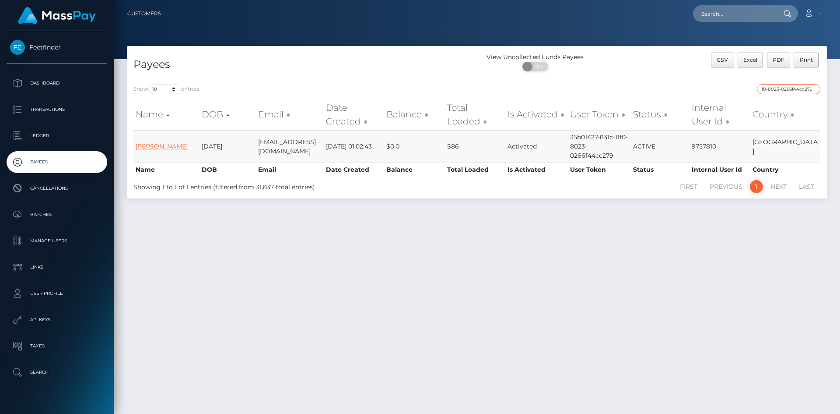
type input "35b01427-831c-11f0-8023-0266f44cc279"
click at [167, 142] on link "Chelsea Ellen Cable" at bounding box center [162, 146] width 52 height 8
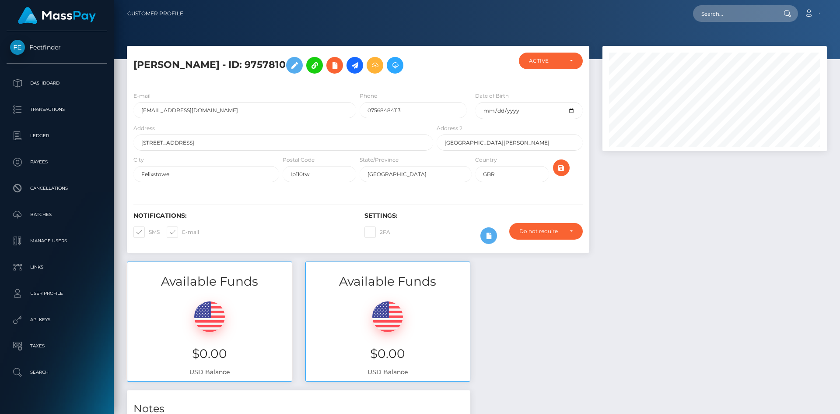
scroll to position [105, 225]
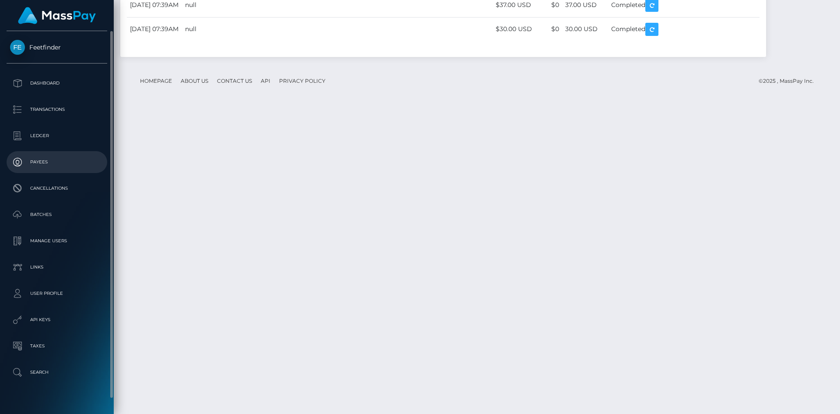
click at [49, 156] on p "Payees" at bounding box center [57, 161] width 94 height 13
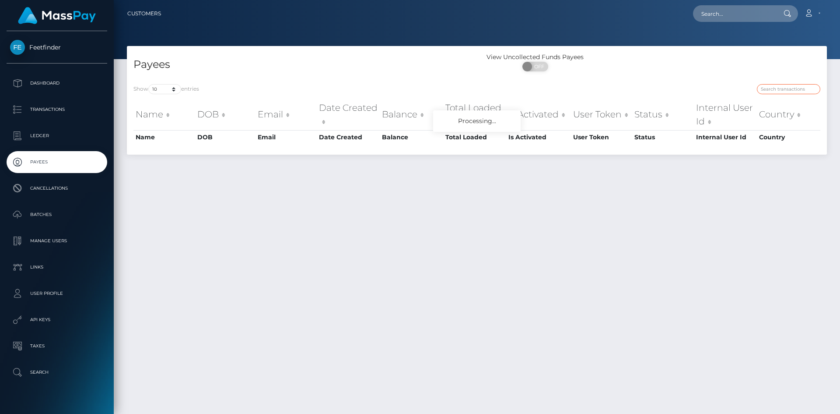
click at [783, 87] on input "search" at bounding box center [788, 89] width 63 height 10
paste input "a7d6268d-86e9-11f0-8023-0266f44cc279"
type input "a7d6268d-86e9-11f0-8023-0266f44cc279"
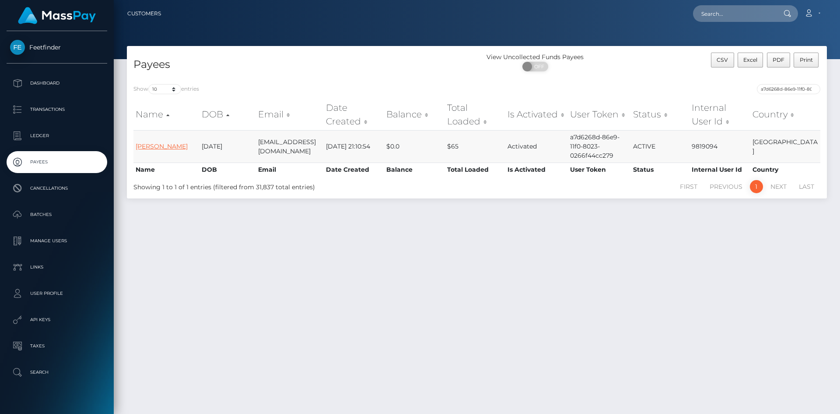
click at [158, 146] on link "Miya Small" at bounding box center [162, 146] width 52 height 8
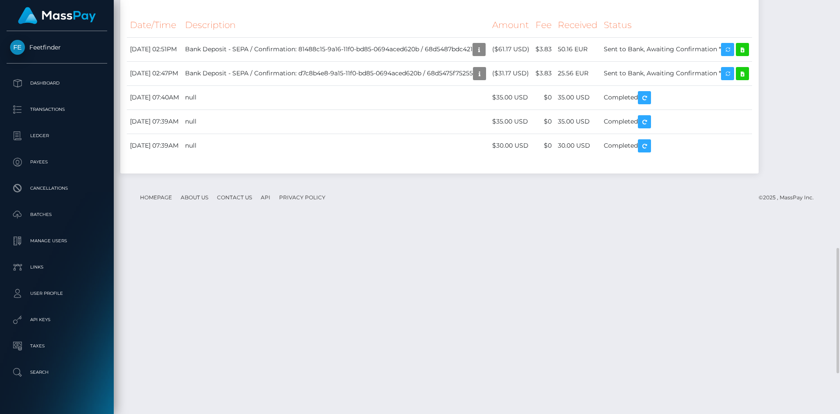
scroll to position [951, 0]
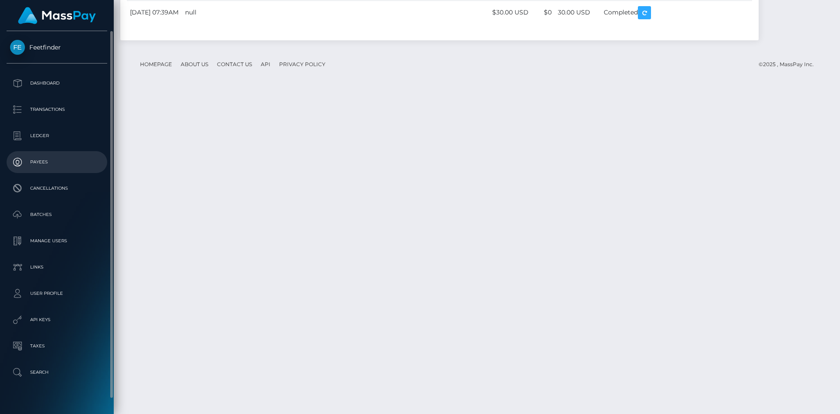
click at [57, 166] on p "Payees" at bounding box center [57, 161] width 94 height 13
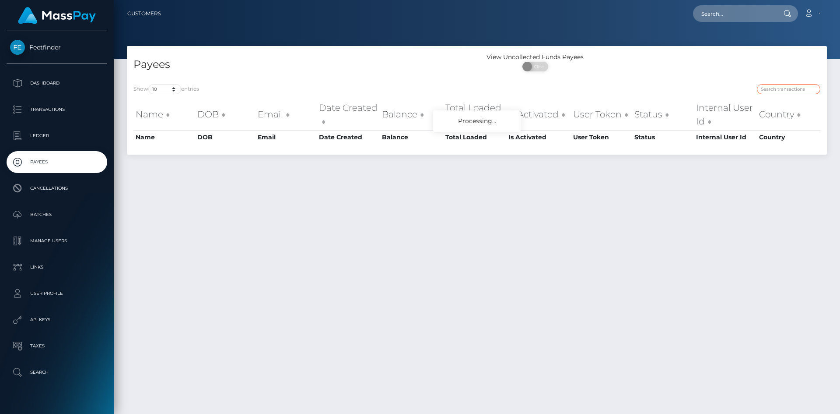
click at [775, 87] on input "search" at bounding box center [788, 89] width 63 height 10
paste input "93a6a665-88ff-11f0-8023-0266f44cc279"
type input "93a6a665-88ff-11f0-8023-0266f44cc279"
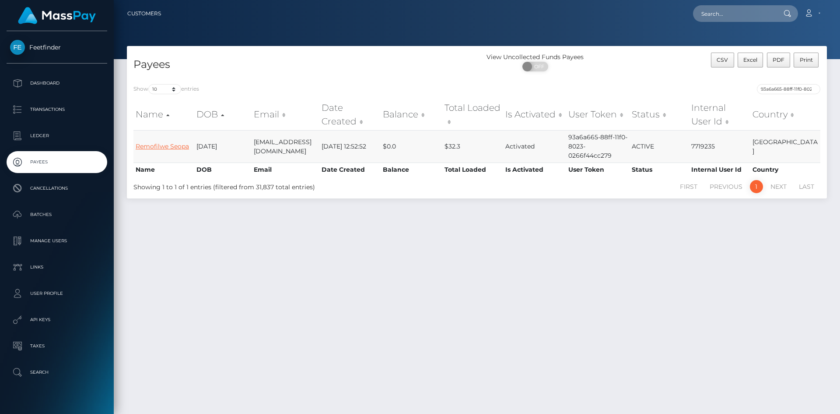
click at [162, 149] on link "Remofilwe Seopa" at bounding box center [162, 146] width 53 height 8
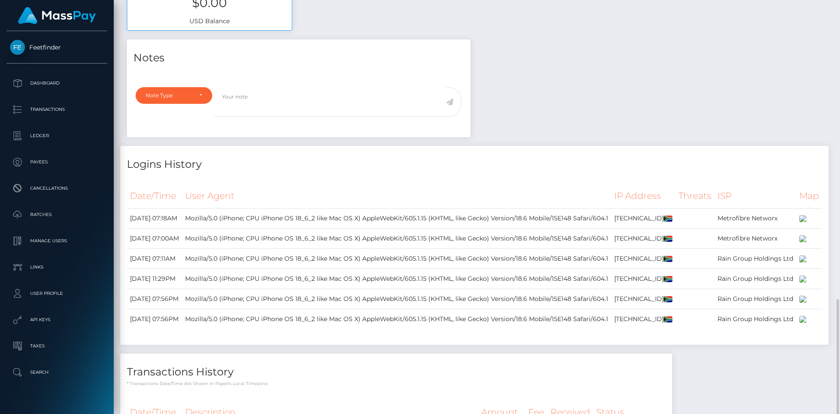
scroll to position [648, 0]
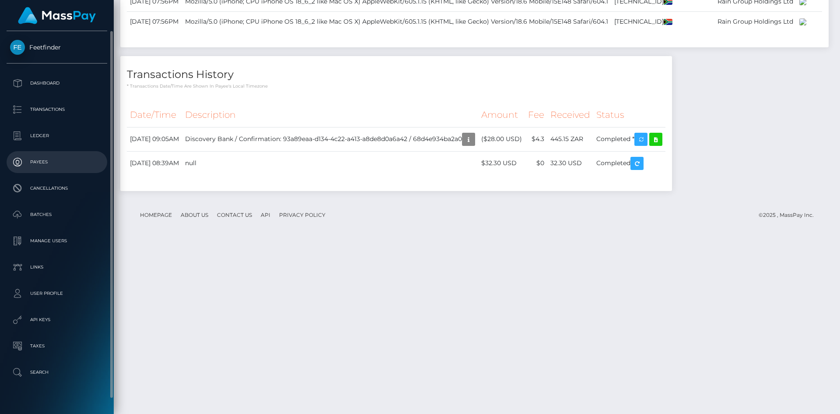
click at [58, 165] on p "Payees" at bounding box center [57, 161] width 94 height 13
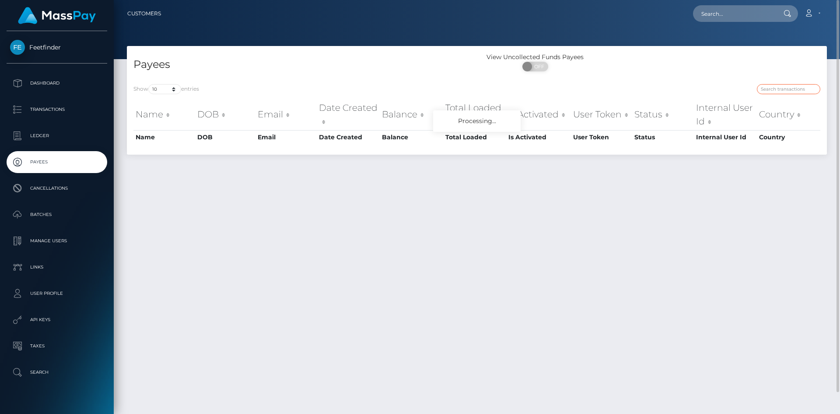
click at [784, 91] on input "search" at bounding box center [788, 89] width 63 height 10
paste input "0a6b7626-75de-11f0-9703-0266f44cc279"
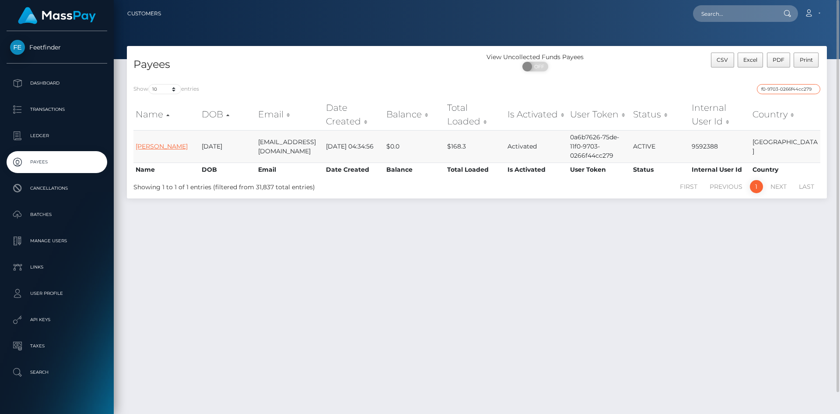
type input "0a6b7626-75de-11f0-9703-0266f44cc279"
click at [159, 142] on link "Nicol Arazimova" at bounding box center [162, 146] width 52 height 8
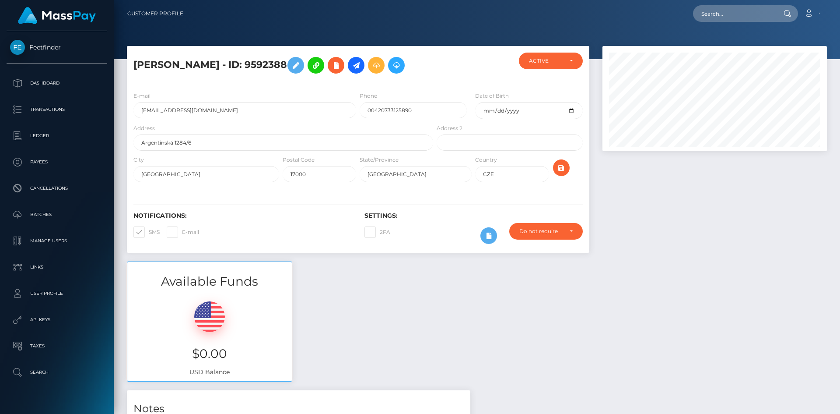
scroll to position [105, 225]
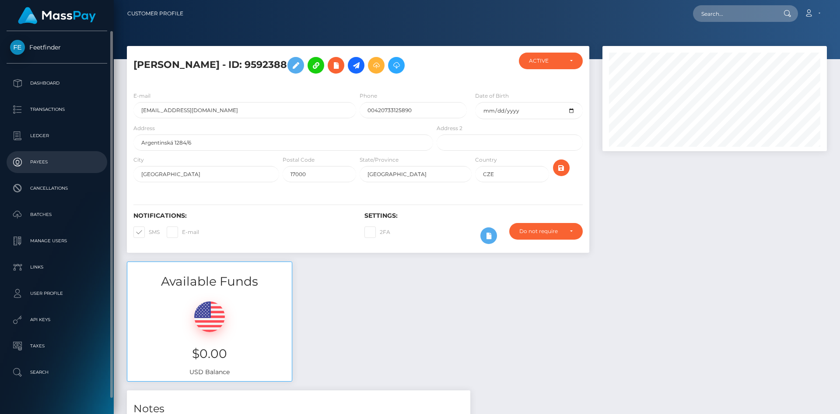
click at [49, 162] on p "Payees" at bounding box center [57, 161] width 94 height 13
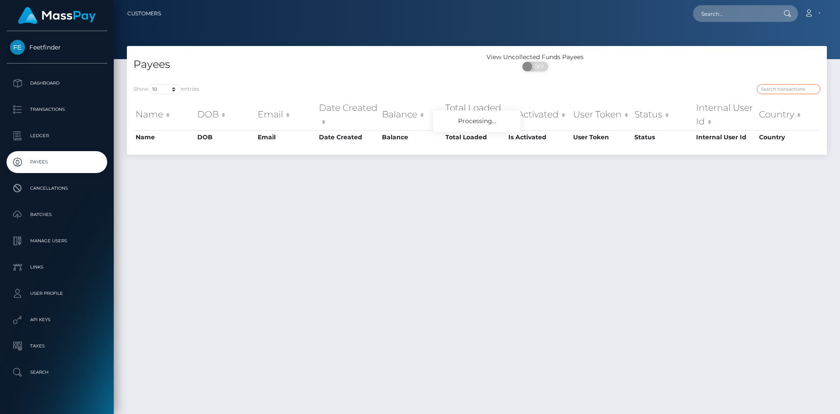
click at [777, 88] on input "search" at bounding box center [788, 89] width 63 height 10
paste input "0a6b7626-75de-11f0-9703-0266f44cc279"
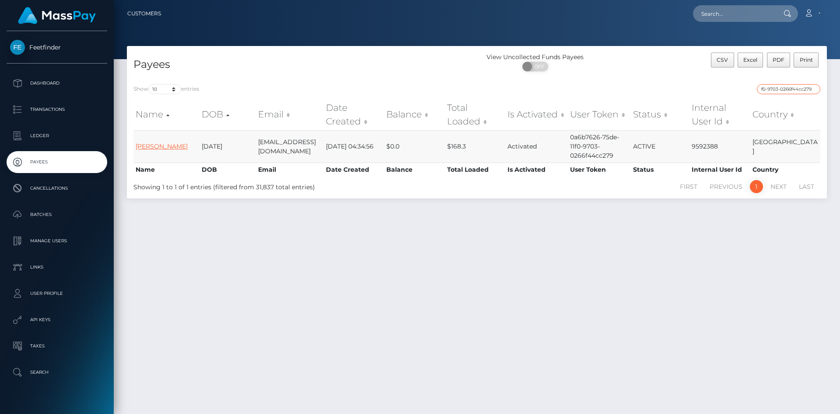
type input "0a6b7626-75de-11f0-9703-0266f44cc279"
click at [154, 145] on link "[PERSON_NAME]" at bounding box center [162, 146] width 52 height 8
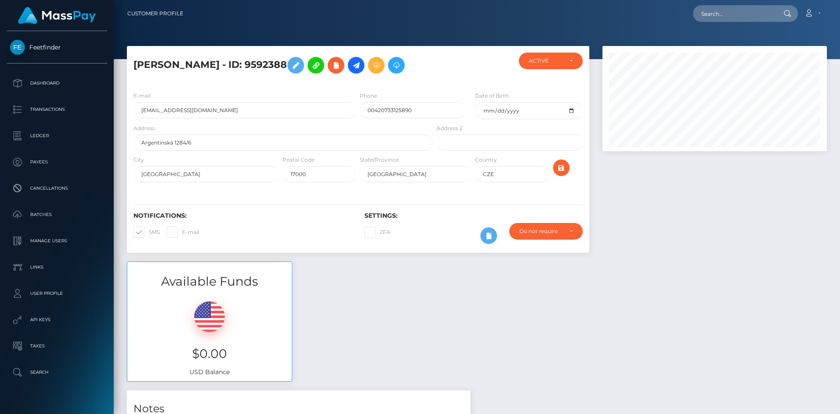
scroll to position [678, 0]
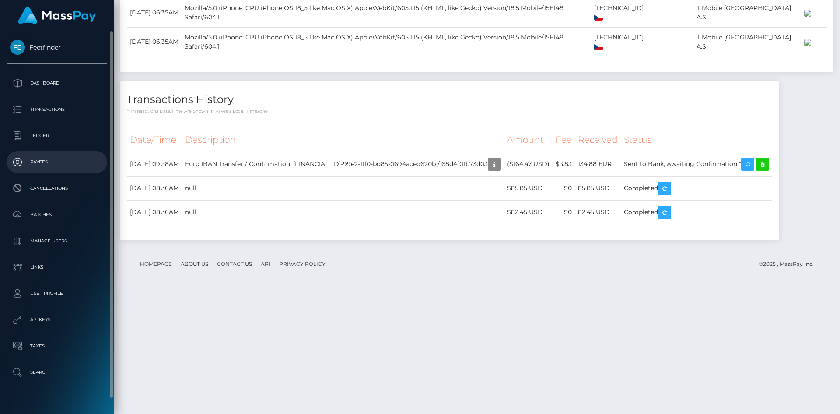
click at [49, 157] on p "Payees" at bounding box center [57, 161] width 94 height 13
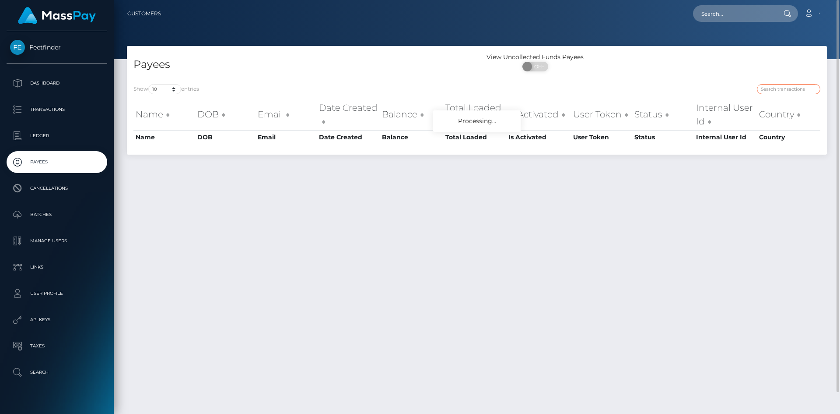
click at [780, 89] on input "search" at bounding box center [788, 89] width 63 height 10
paste input "33c60cd1-19f5-11f0-9de5-06cab49e8a05"
type input "33c60cd1-19f5-11f0-9de5-06cab49e8a05"
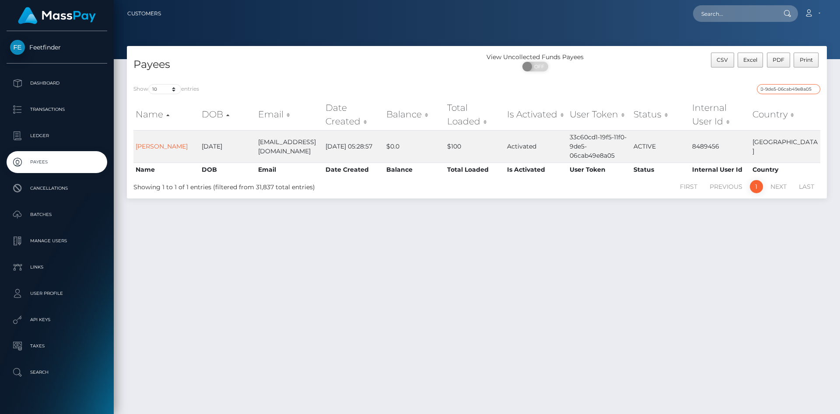
scroll to position [0, 0]
click at [168, 146] on link "Ludovica Tartaglia" at bounding box center [162, 146] width 52 height 8
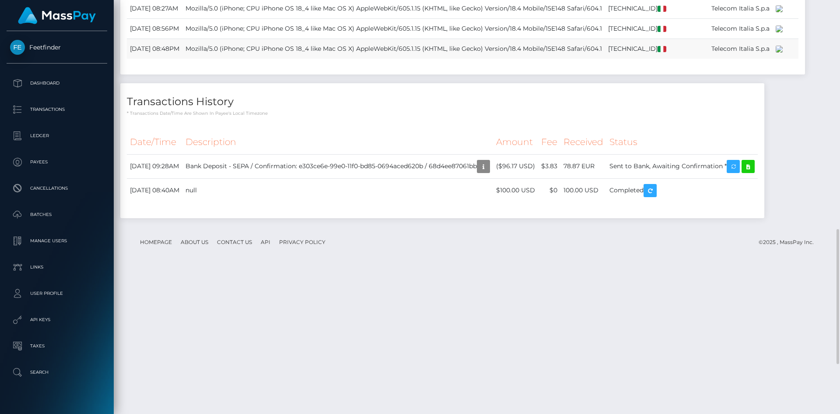
scroll to position [853, 0]
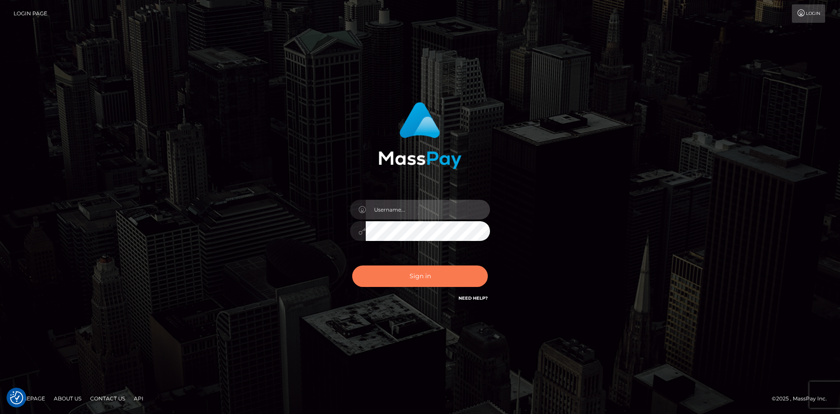
type input "hello.feetfinder"
click at [419, 272] on button "Sign in" at bounding box center [420, 275] width 136 height 21
type input "hello.feetfinder"
click at [434, 278] on button "Sign in" at bounding box center [420, 275] width 136 height 21
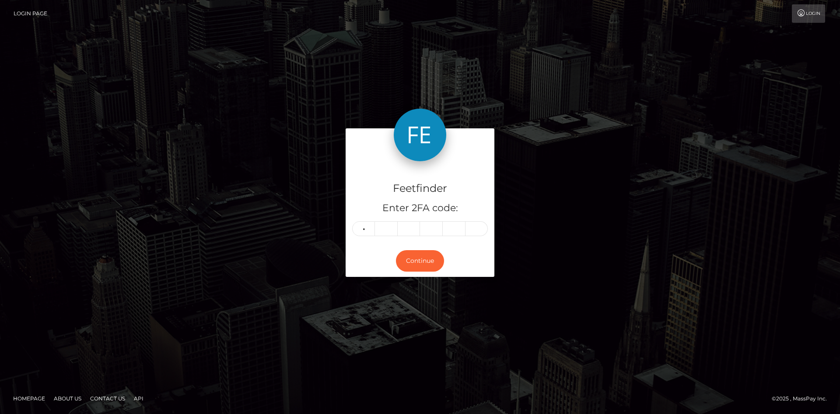
type input "4"
type input "2"
type input "9"
type input "8"
type input "2"
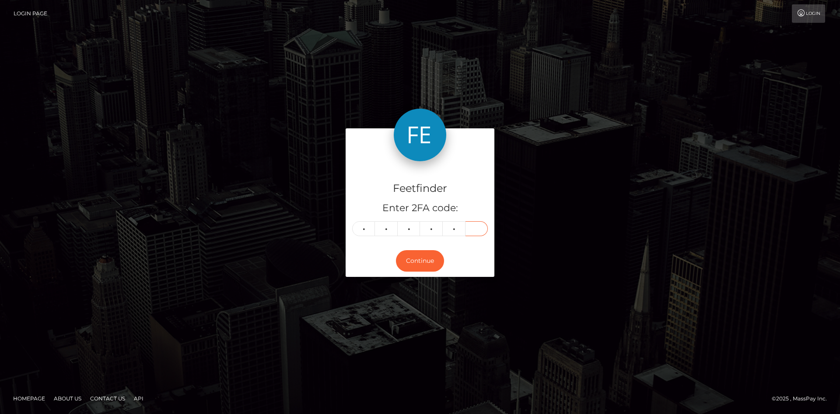
type input "3"
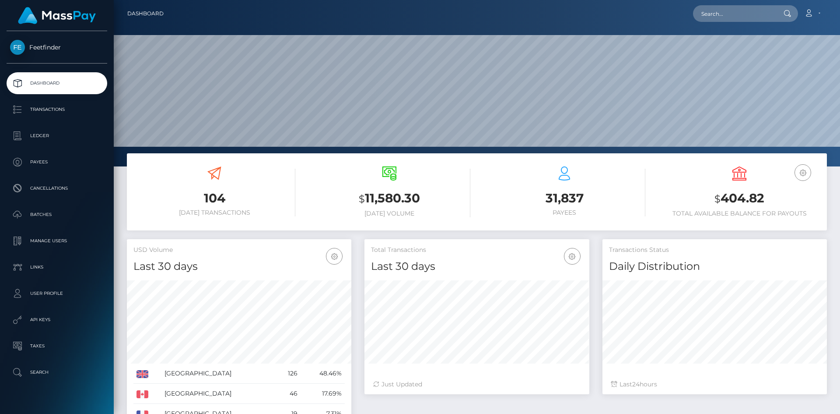
scroll to position [155, 225]
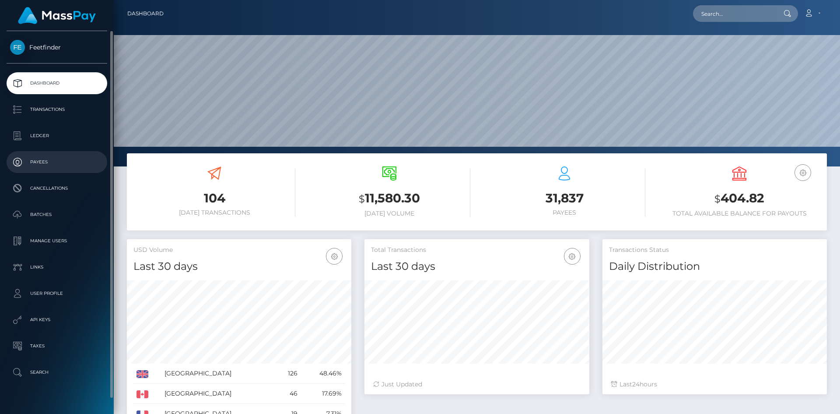
click at [37, 160] on p "Payees" at bounding box center [57, 161] width 94 height 13
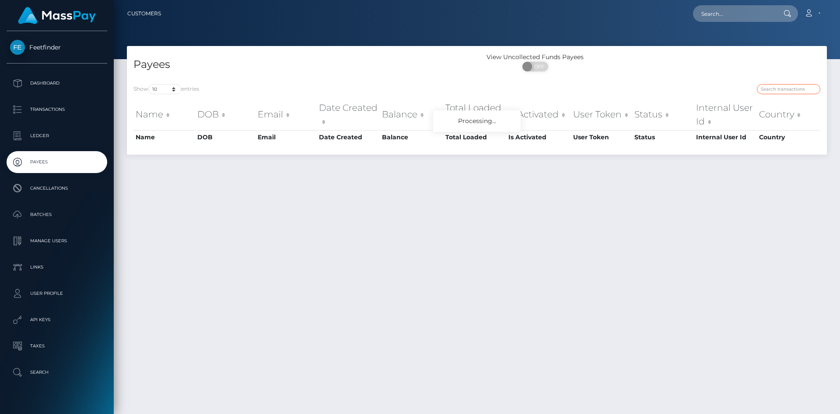
click at [777, 85] on input "search" at bounding box center [788, 89] width 63 height 10
paste input "6e02c49b-84fb-11f0-8023-0266f44cc279"
type input "6e02c49b-84fb-11f0-8023-0266f44cc279"
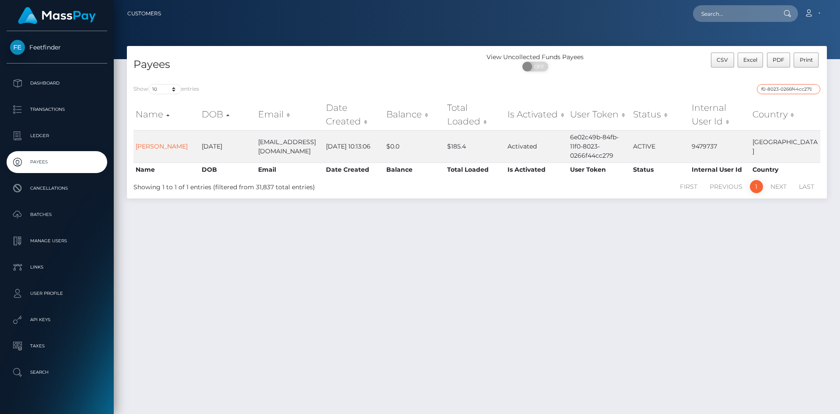
scroll to position [0, 0]
click at [161, 140] on td "[PERSON_NAME]" at bounding box center [166, 146] width 66 height 32
click at [152, 147] on link "[PERSON_NAME]" at bounding box center [162, 146] width 52 height 8
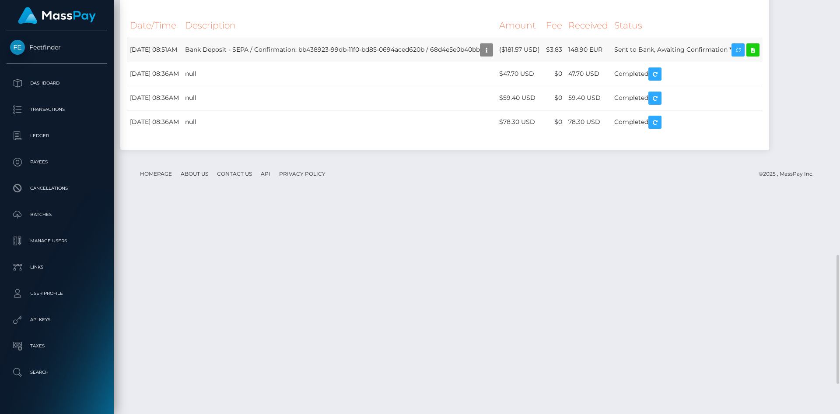
scroll to position [914, 0]
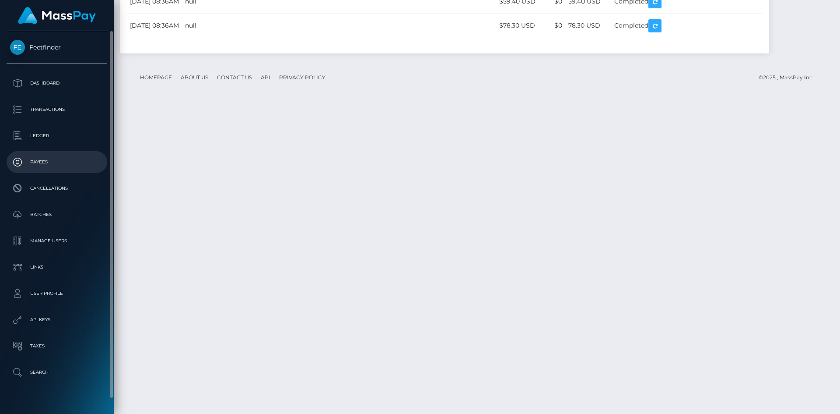
click at [46, 158] on p "Payees" at bounding box center [57, 161] width 94 height 13
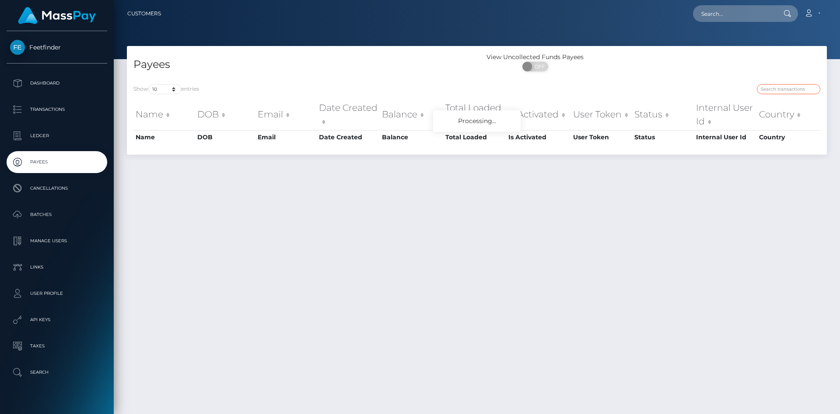
click at [787, 87] on input "search" at bounding box center [788, 89] width 63 height 10
paste input "317086aa-7644-11f0-9703-0266f44cc279"
type input "317086aa-7644-11f0-9703-0266f44cc279"
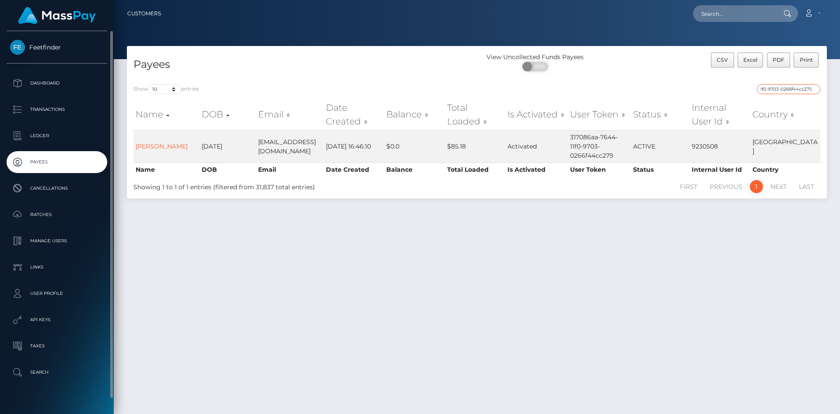
scroll to position [0, 0]
click at [169, 144] on link "[PERSON_NAME]" at bounding box center [162, 146] width 52 height 8
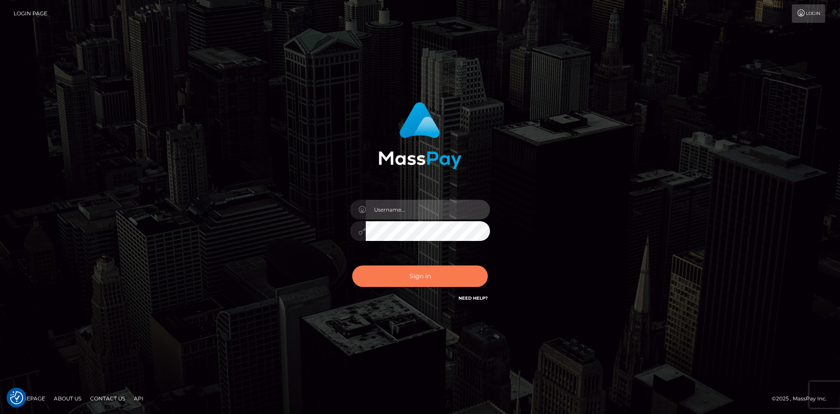
type input "hello.feetfinder"
click at [423, 271] on button "Sign in" at bounding box center [420, 275] width 136 height 21
type input "hello.feetfinder"
click at [456, 272] on button "Sign in" at bounding box center [420, 275] width 136 height 21
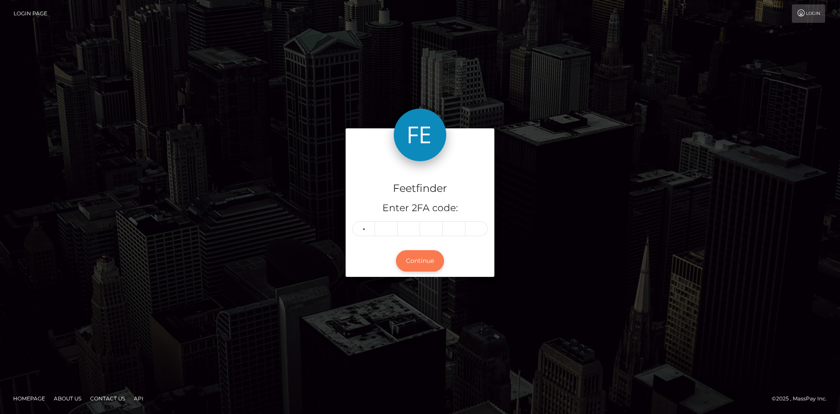
type input "0"
type input "8"
type input "7"
type input "8"
type input "7"
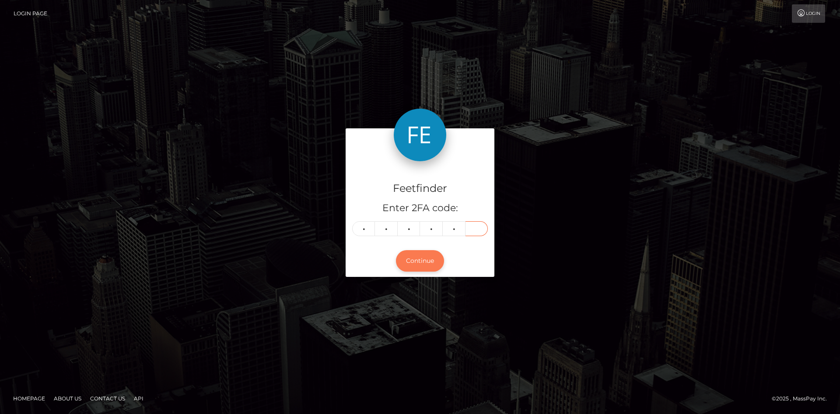
type input "8"
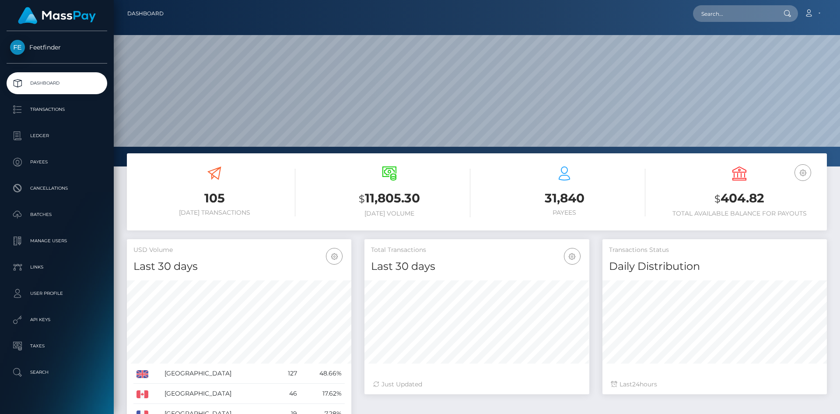
scroll to position [155, 225]
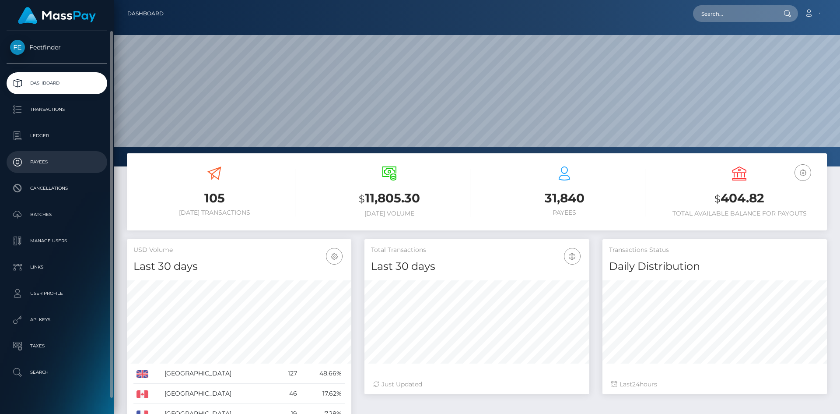
click at [45, 158] on p "Payees" at bounding box center [57, 161] width 94 height 13
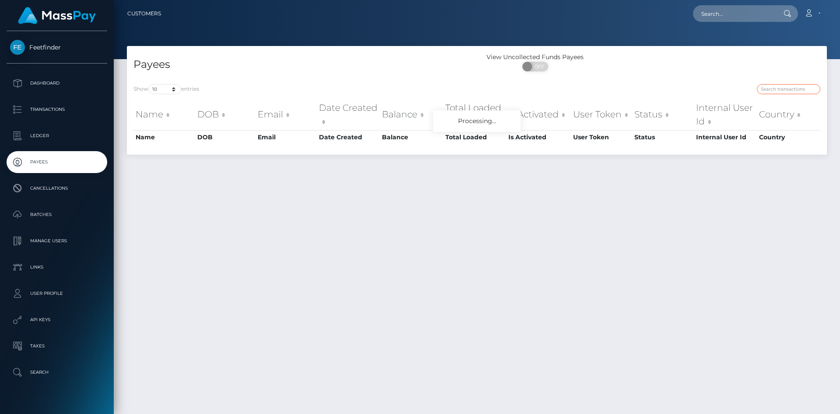
click at [783, 90] on input "search" at bounding box center [788, 89] width 63 height 10
paste input "a38f8f21-926b-11f0-bd85-0694aced620b"
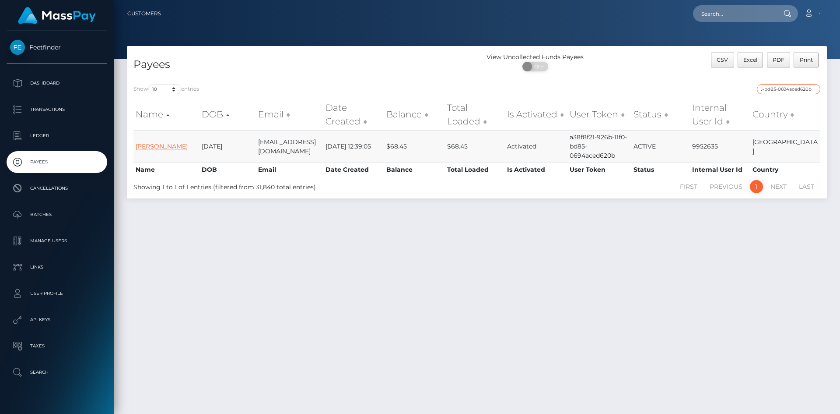
type input "a38f8f21-926b-11f0-bd85-0694aced620b"
click at [149, 144] on link "Jessica Stilo" at bounding box center [162, 146] width 52 height 8
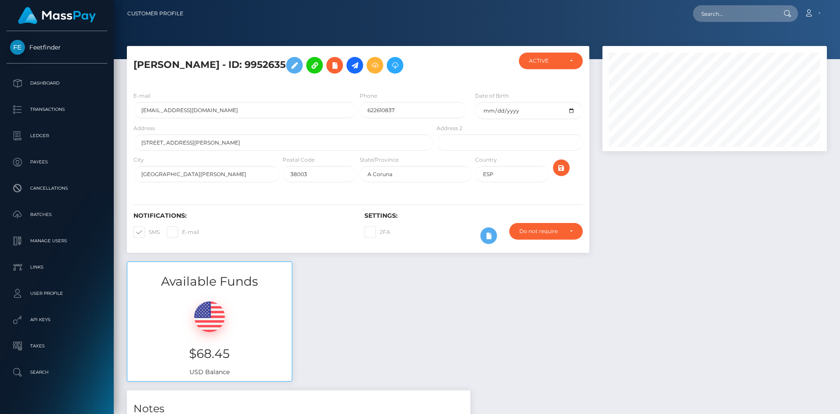
scroll to position [105, 225]
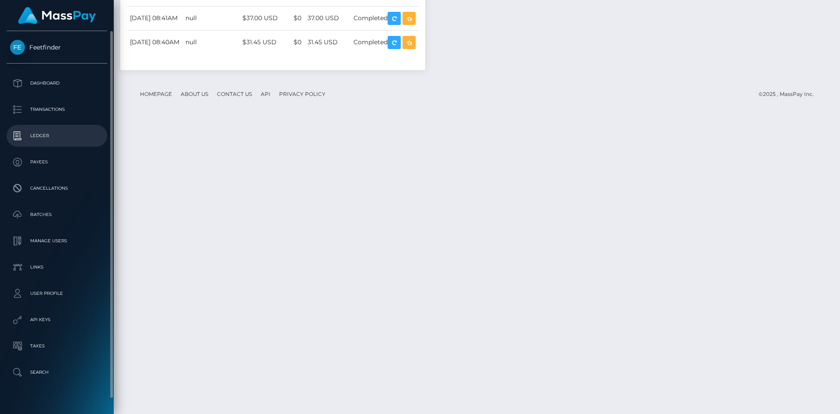
click at [33, 135] on p "Ledger" at bounding box center [57, 135] width 94 height 13
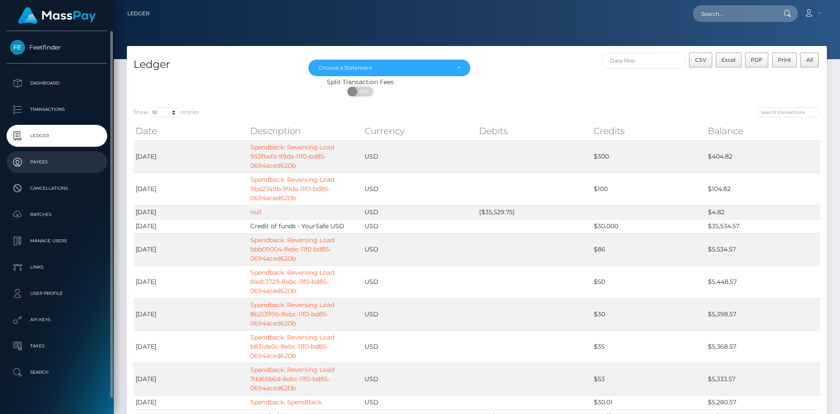
click at [63, 164] on p "Payees" at bounding box center [57, 161] width 94 height 13
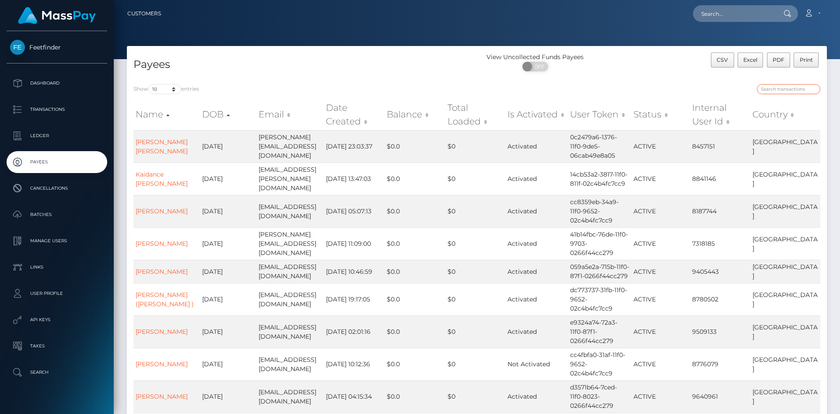
click at [775, 91] on input "search" at bounding box center [788, 89] width 63 height 10
paste input "b1105769-6be6-11f0-87f1-0266f44cc279"
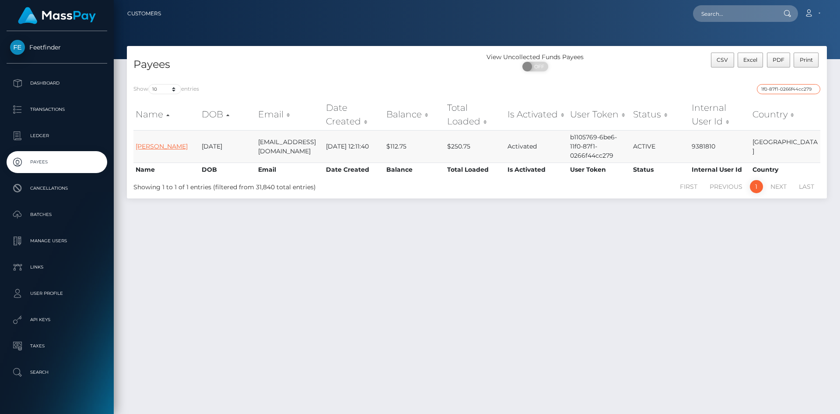
type input "b1105769-6be6-11f0-87f1-0266f44cc279"
click at [157, 146] on link "Hollie Bridget Bell" at bounding box center [162, 146] width 52 height 8
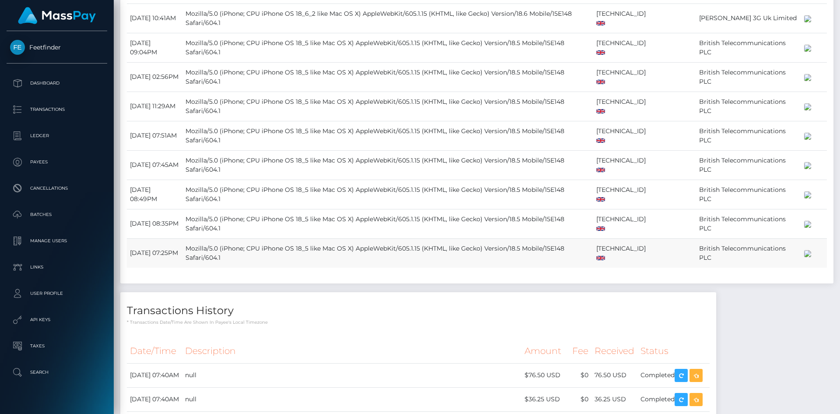
scroll to position [876, 0]
